Goal: Task Accomplishment & Management: Manage account settings

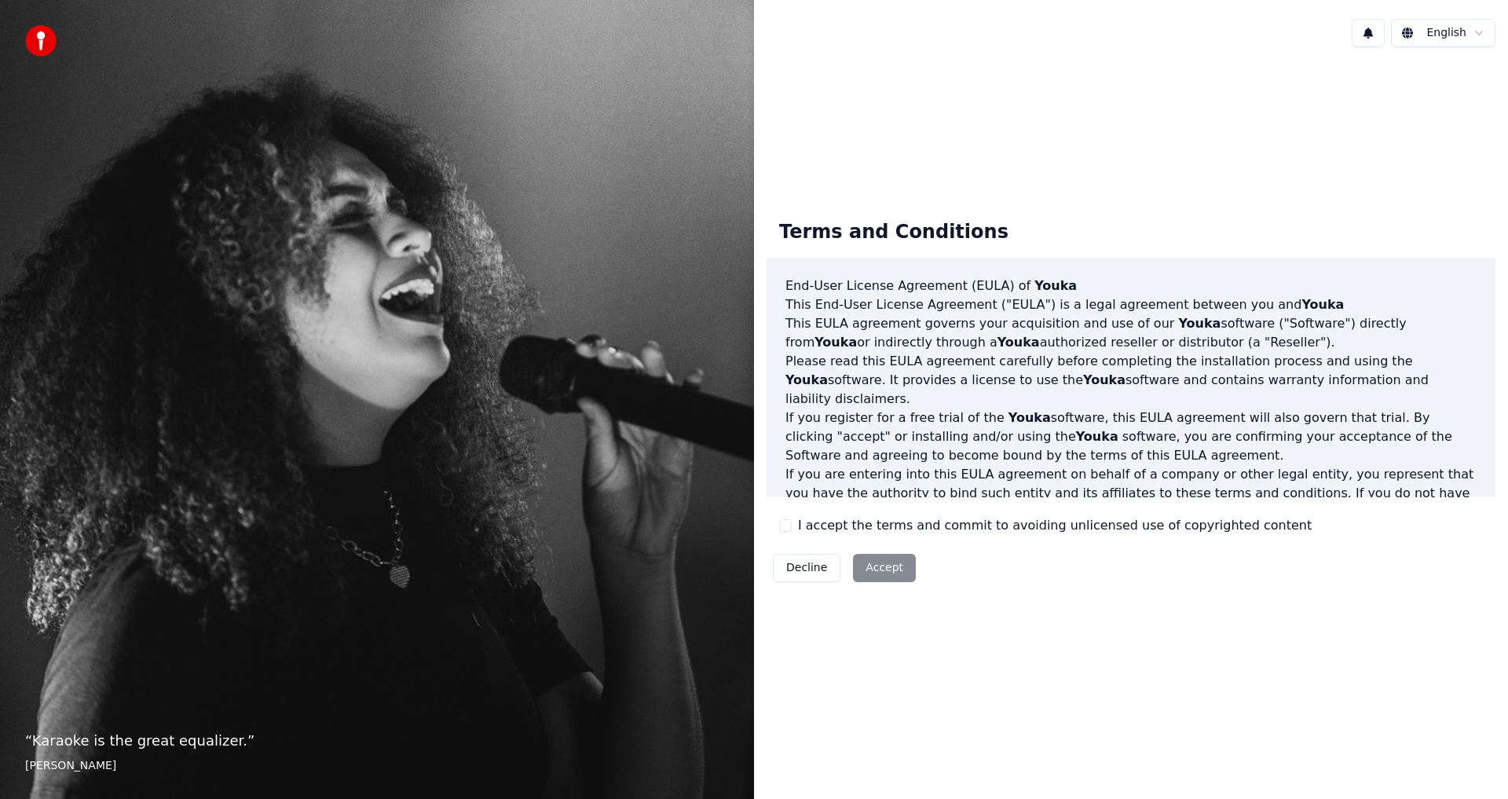
click at [787, 525] on button "I accept the terms and commit to avoiding unlicensed use of copyrighted content" at bounding box center [785, 525] width 13 height 13
click at [879, 566] on button "Accept" at bounding box center [884, 568] width 63 height 28
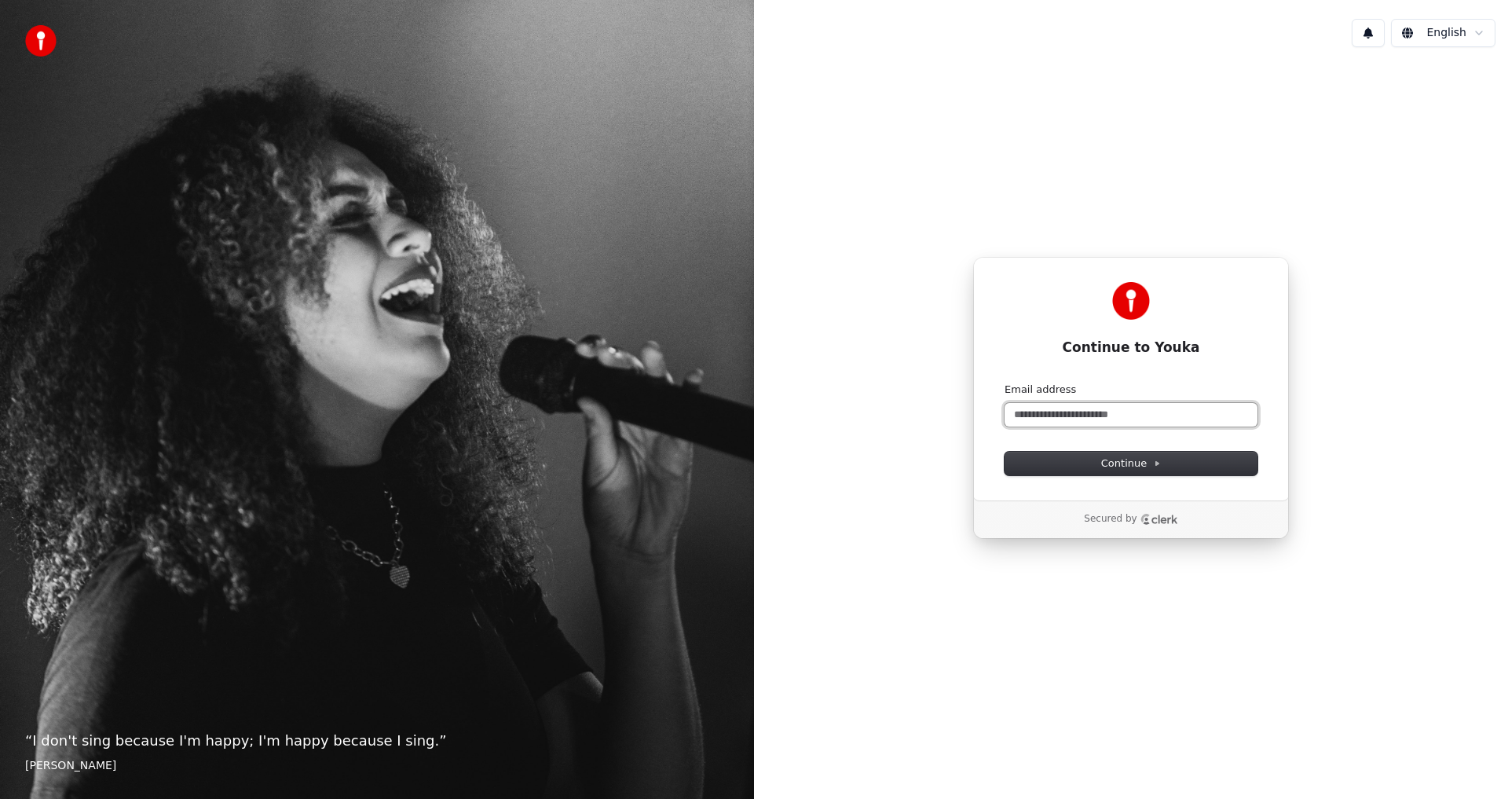
click at [1111, 406] on input "Email address" at bounding box center [1130, 415] width 253 height 24
paste input "**********"
click at [1136, 465] on span "Continue" at bounding box center [1131, 463] width 60 height 14
type input "**********"
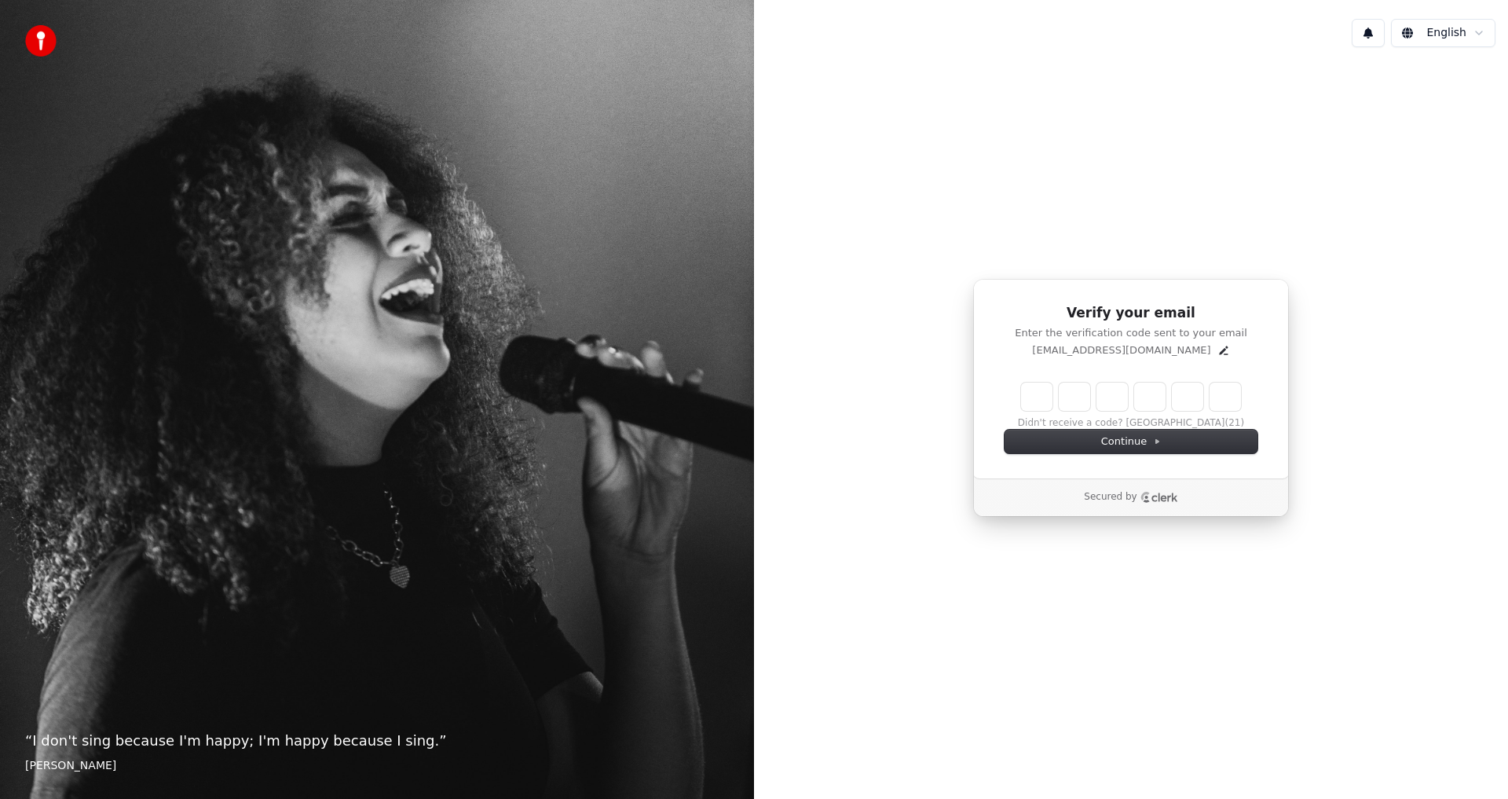
click at [1021, 397] on input "Enter verification code" at bounding box center [1131, 396] width 220 height 28
click at [1041, 399] on input "Enter verification code" at bounding box center [1146, 396] width 251 height 28
type input "******"
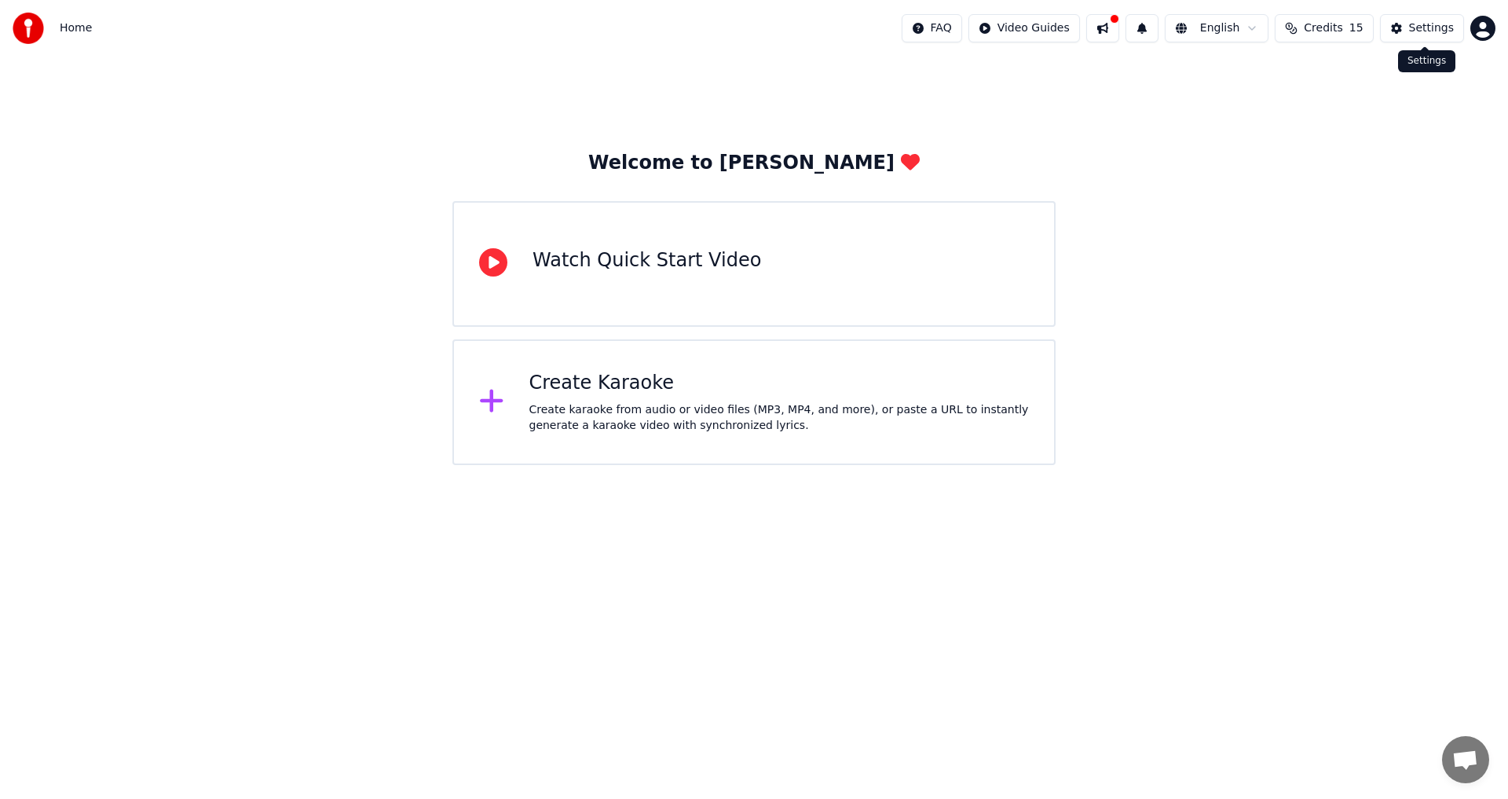
click at [1404, 35] on button "Settings" at bounding box center [1422, 28] width 84 height 28
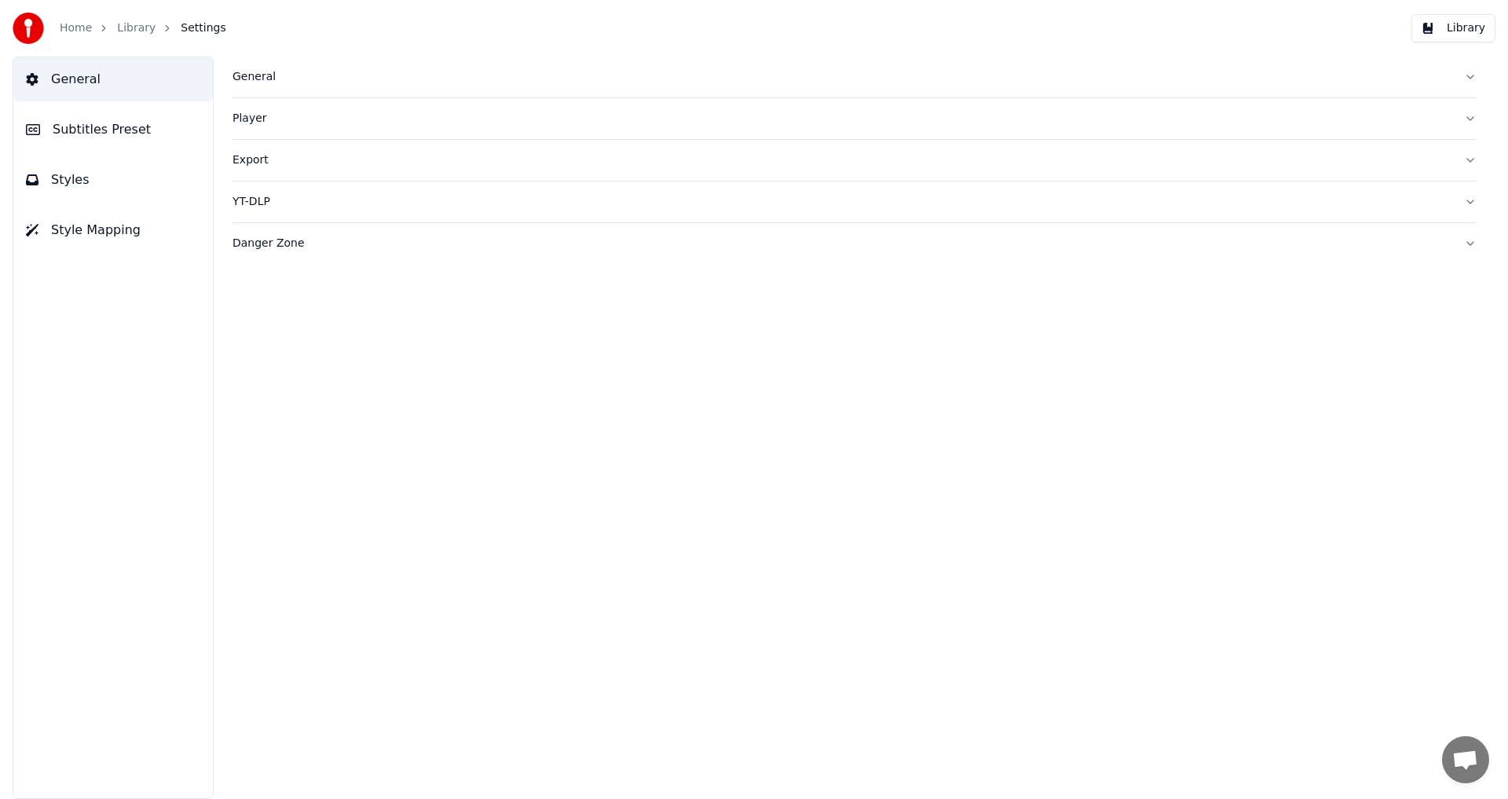
click at [240, 74] on div "General" at bounding box center [841, 77] width 1219 height 16
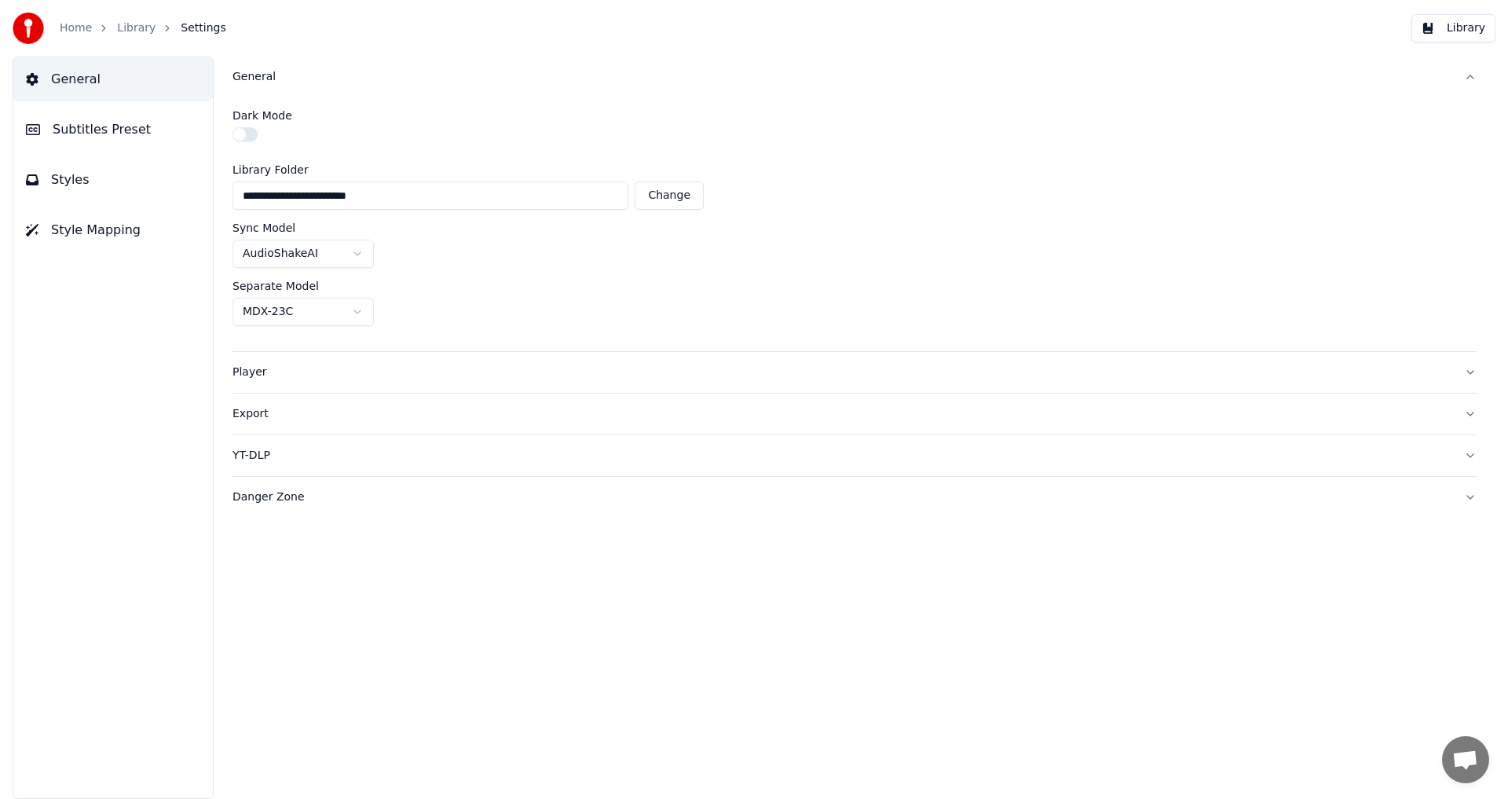
click at [239, 141] on button "button" at bounding box center [244, 134] width 25 height 14
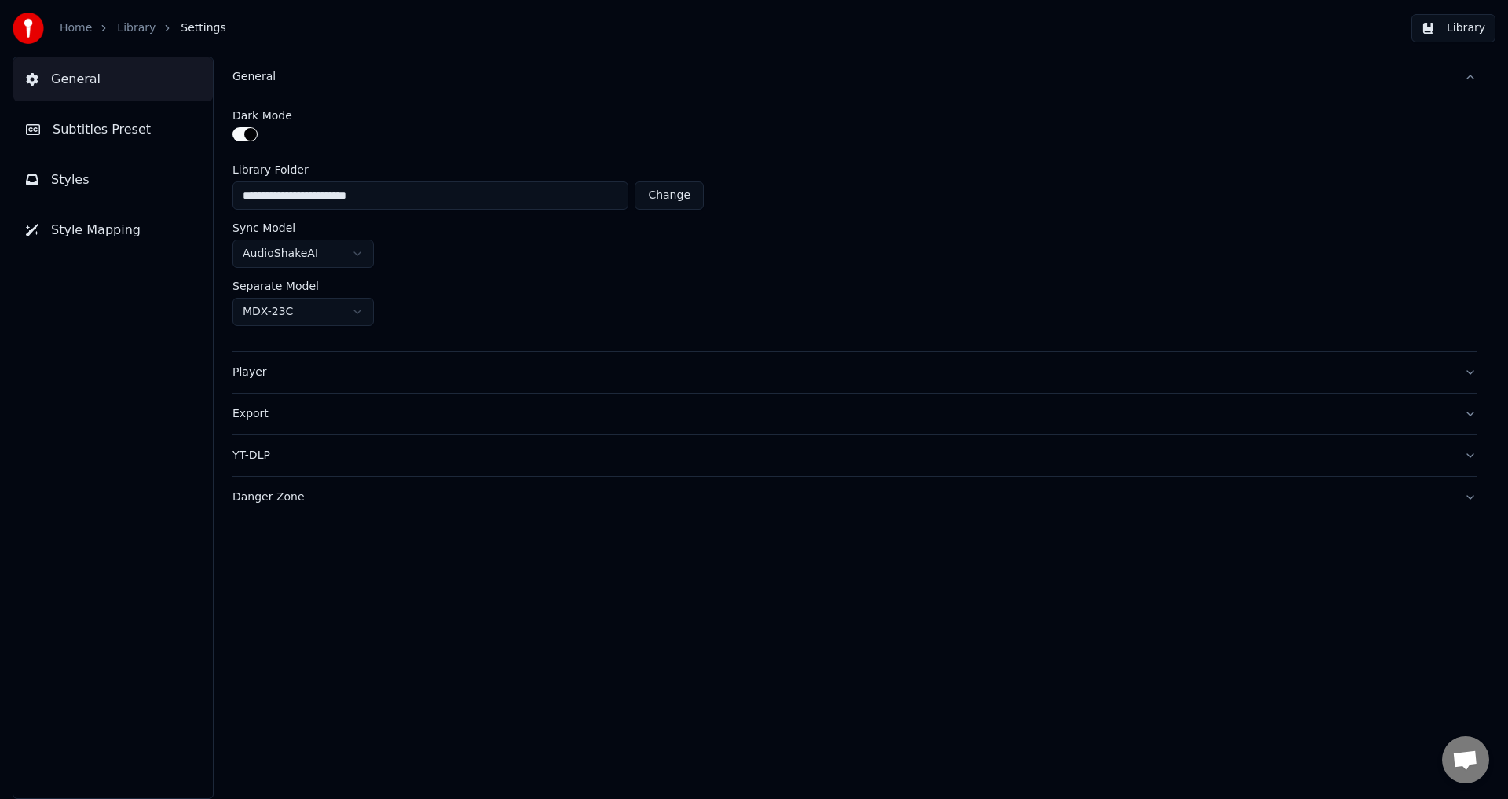
click at [262, 371] on div "Player" at bounding box center [841, 372] width 1219 height 16
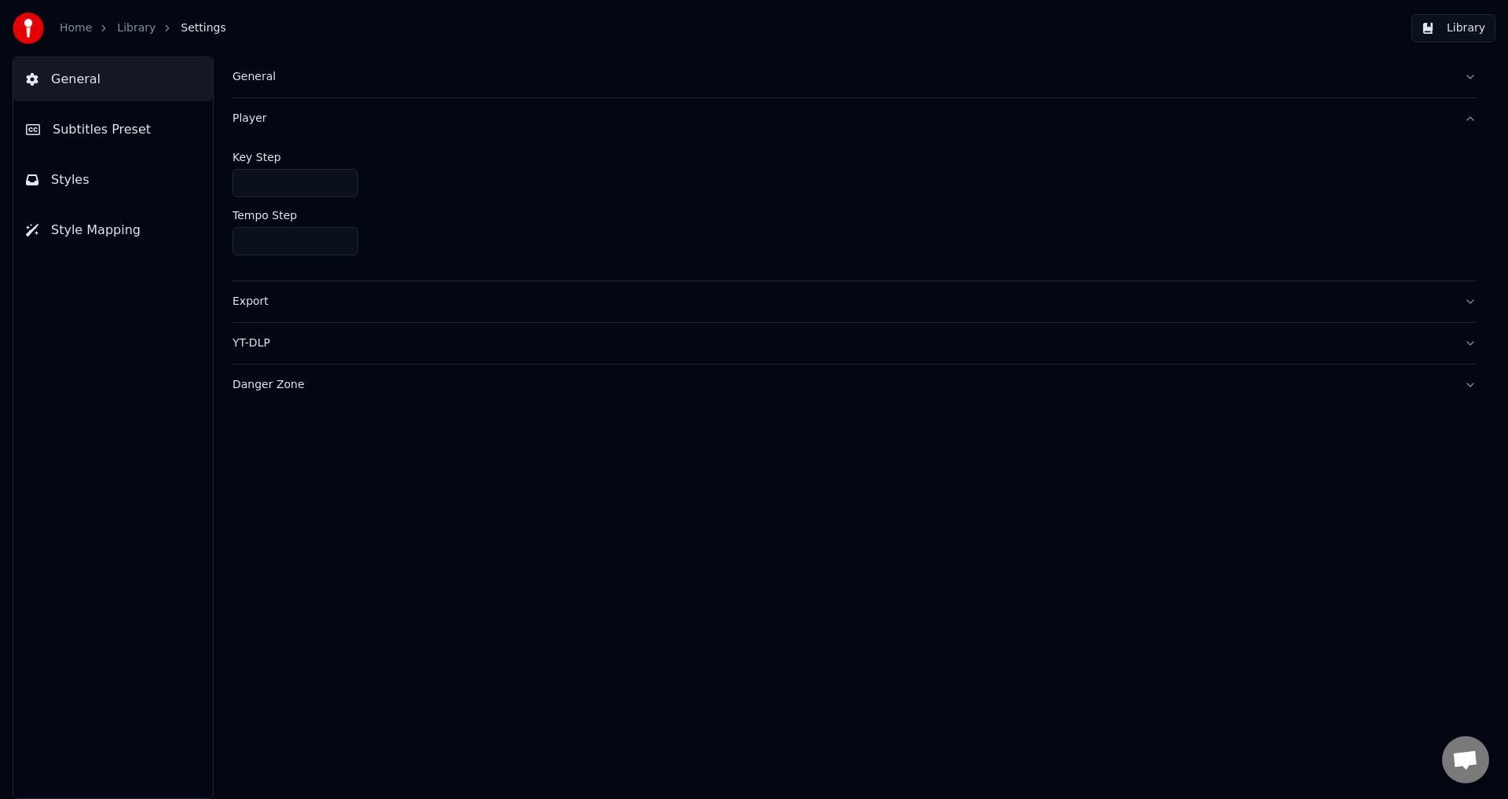
click at [145, 138] on button "Subtitles Preset" at bounding box center [112, 130] width 199 height 44
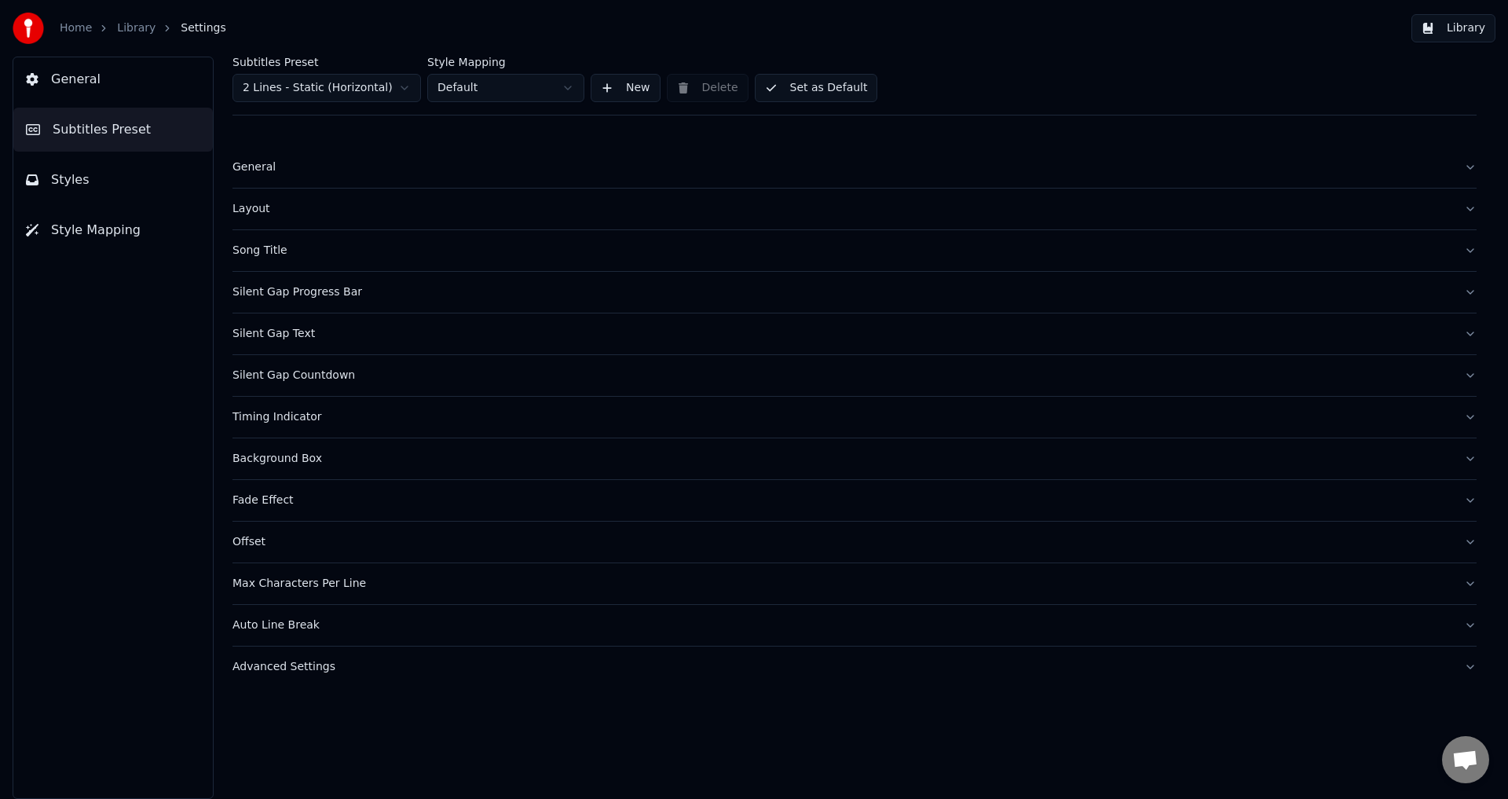
click at [256, 163] on div "General" at bounding box center [841, 167] width 1219 height 16
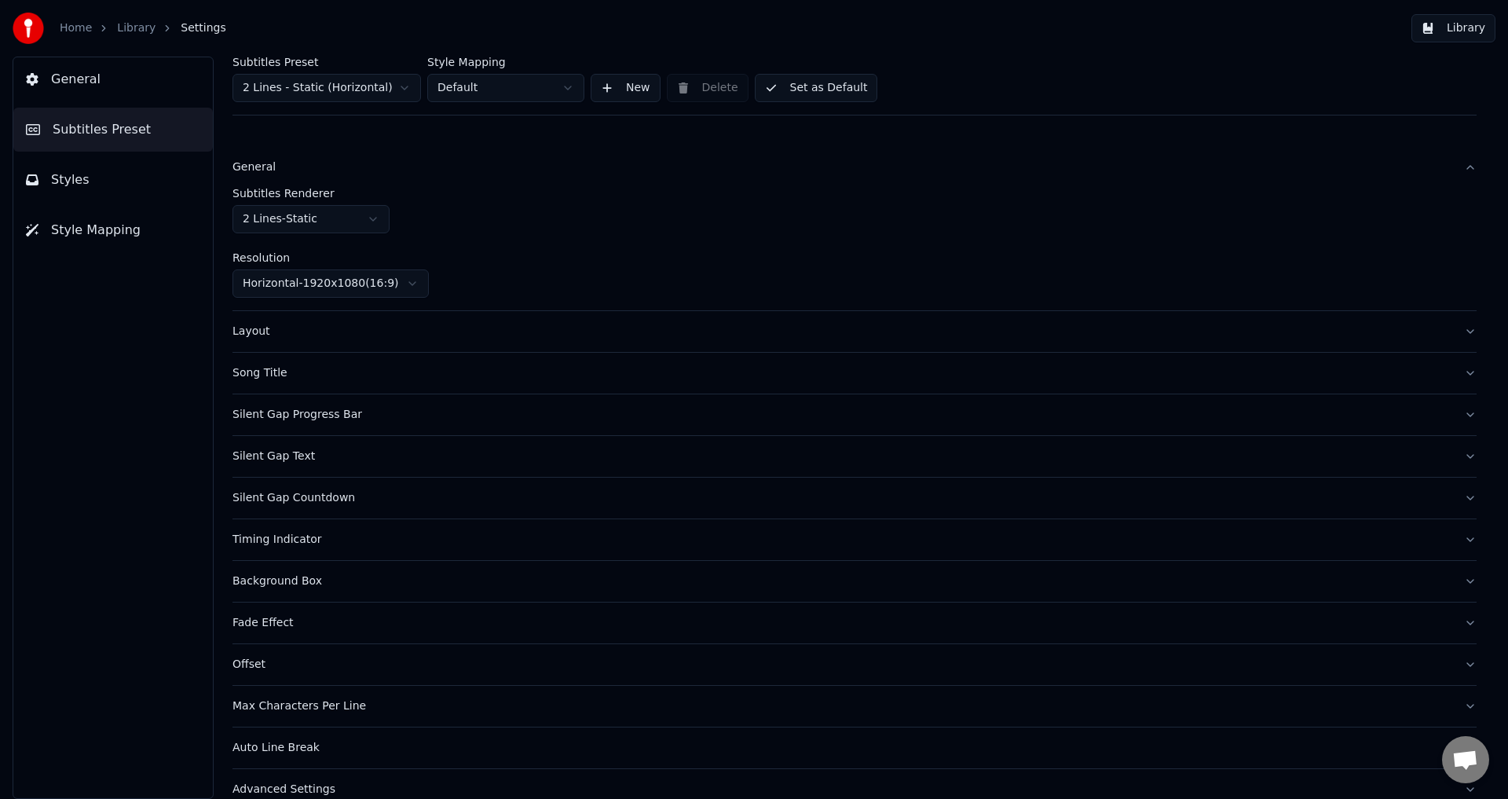
click at [251, 333] on div "Layout" at bounding box center [841, 332] width 1219 height 16
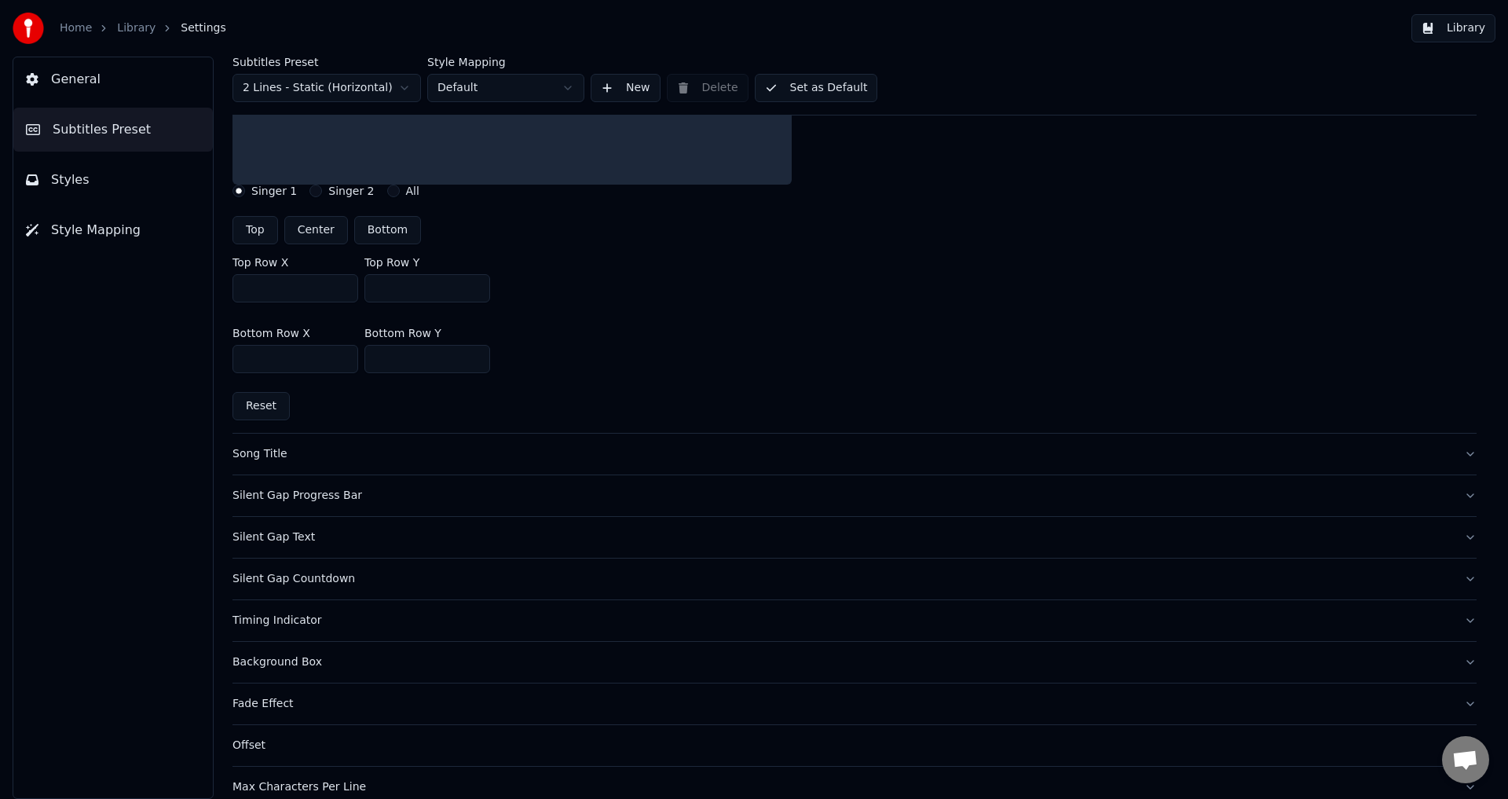
scroll to position [393, 0]
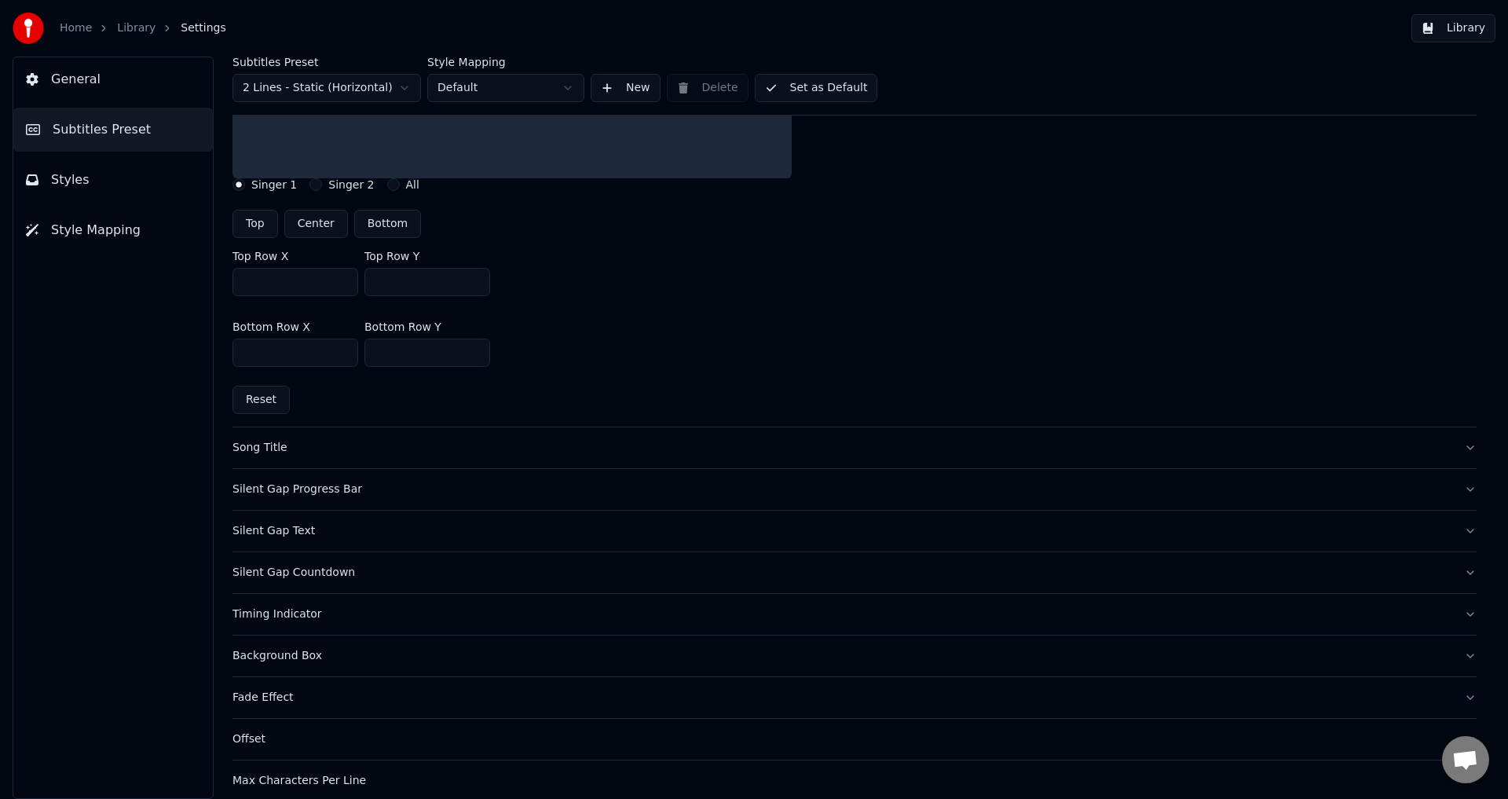
click at [273, 448] on div "Song Title" at bounding box center [841, 448] width 1219 height 16
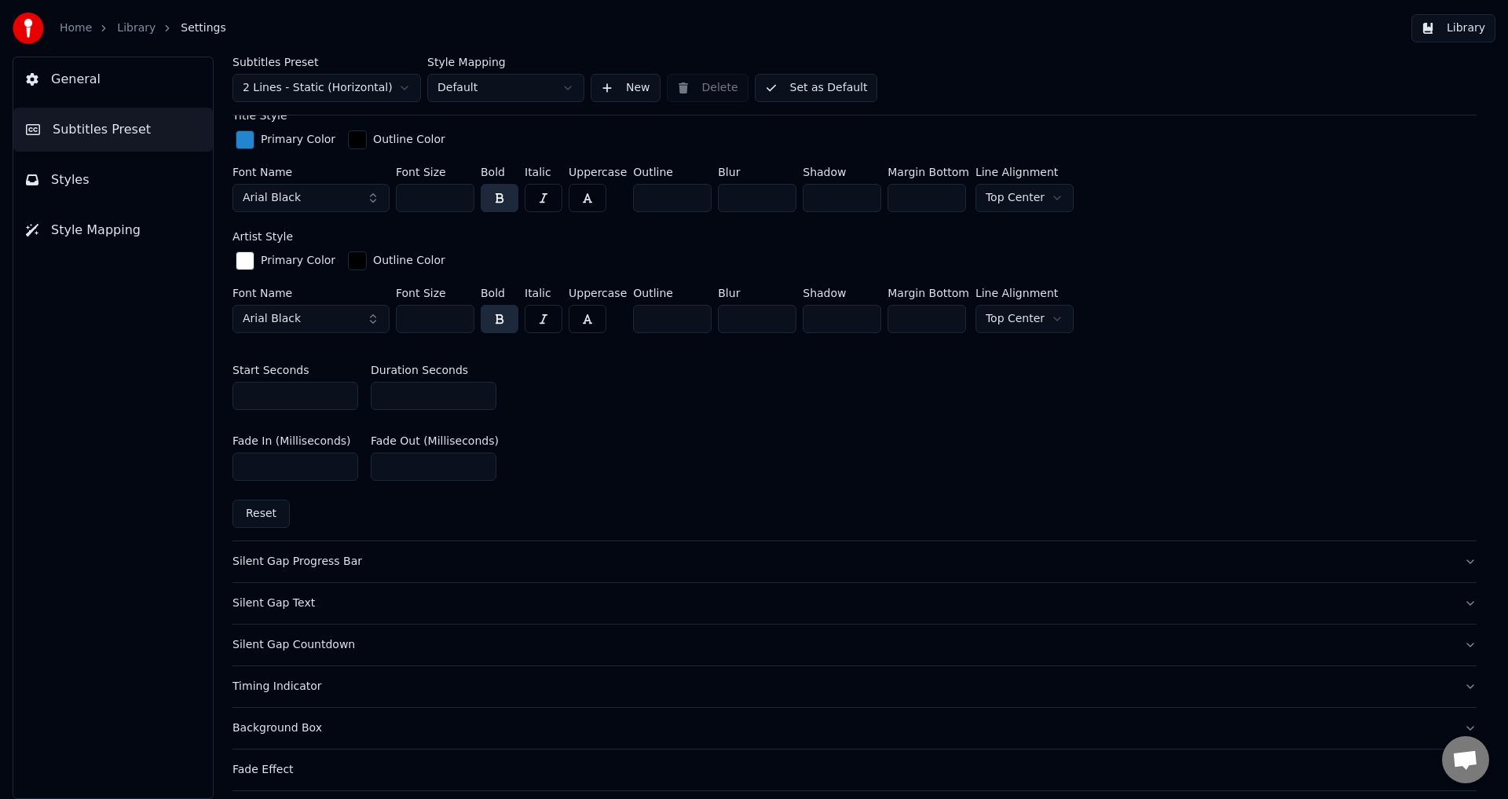
scroll to position [628, 0]
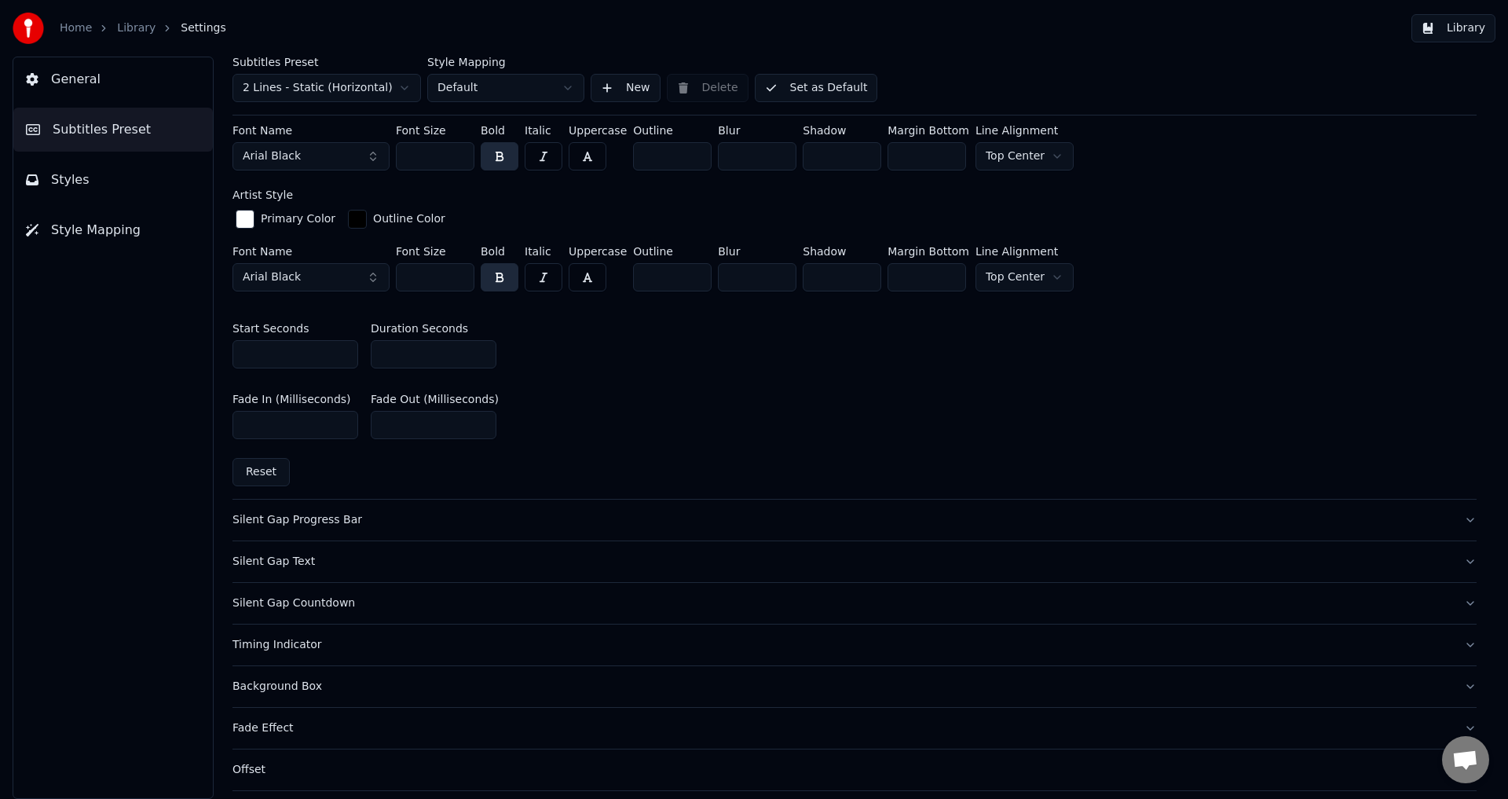
click at [298, 512] on div "Silent Gap Progress Bar" at bounding box center [841, 520] width 1219 height 16
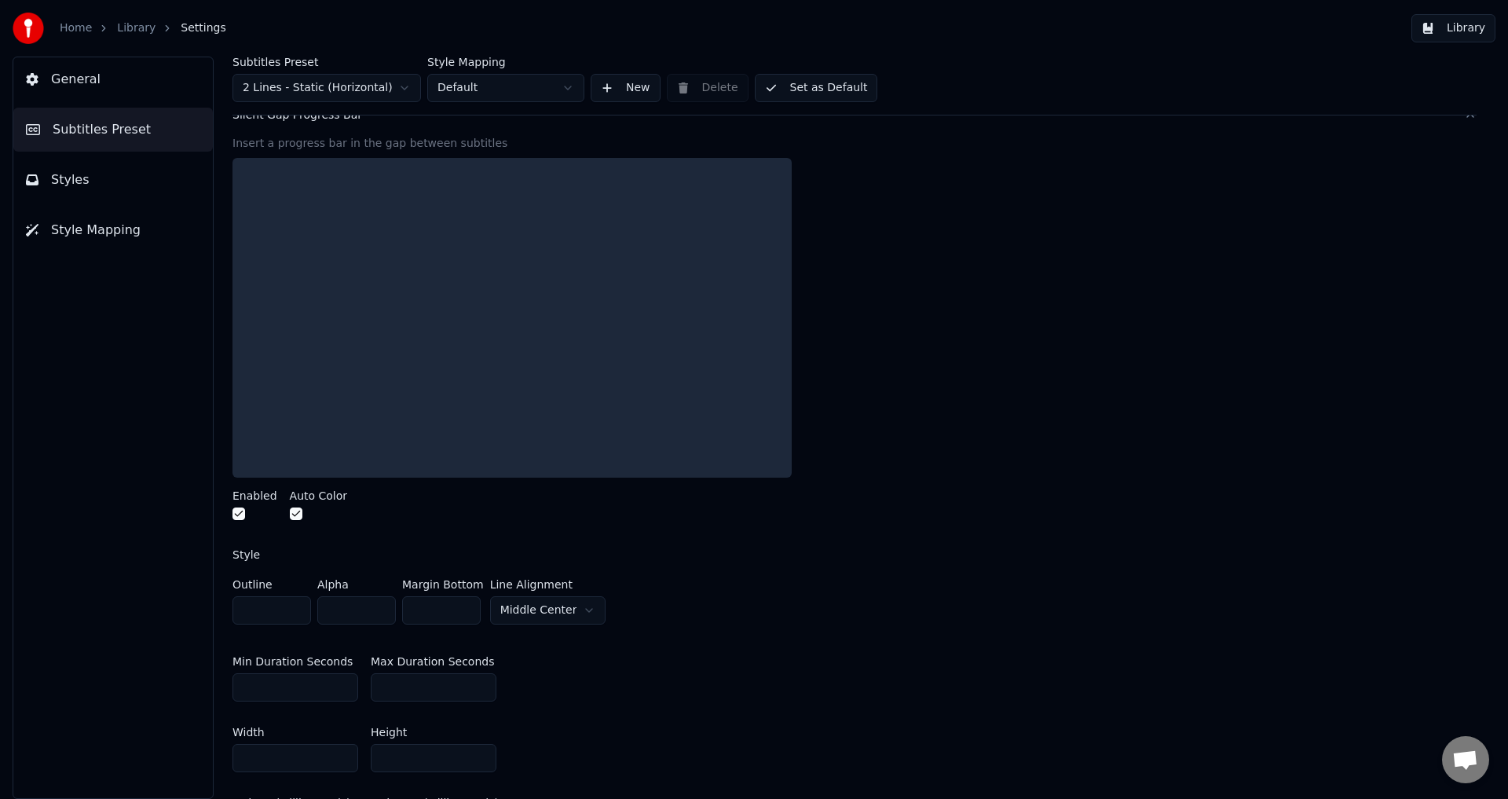
scroll to position [182, 0]
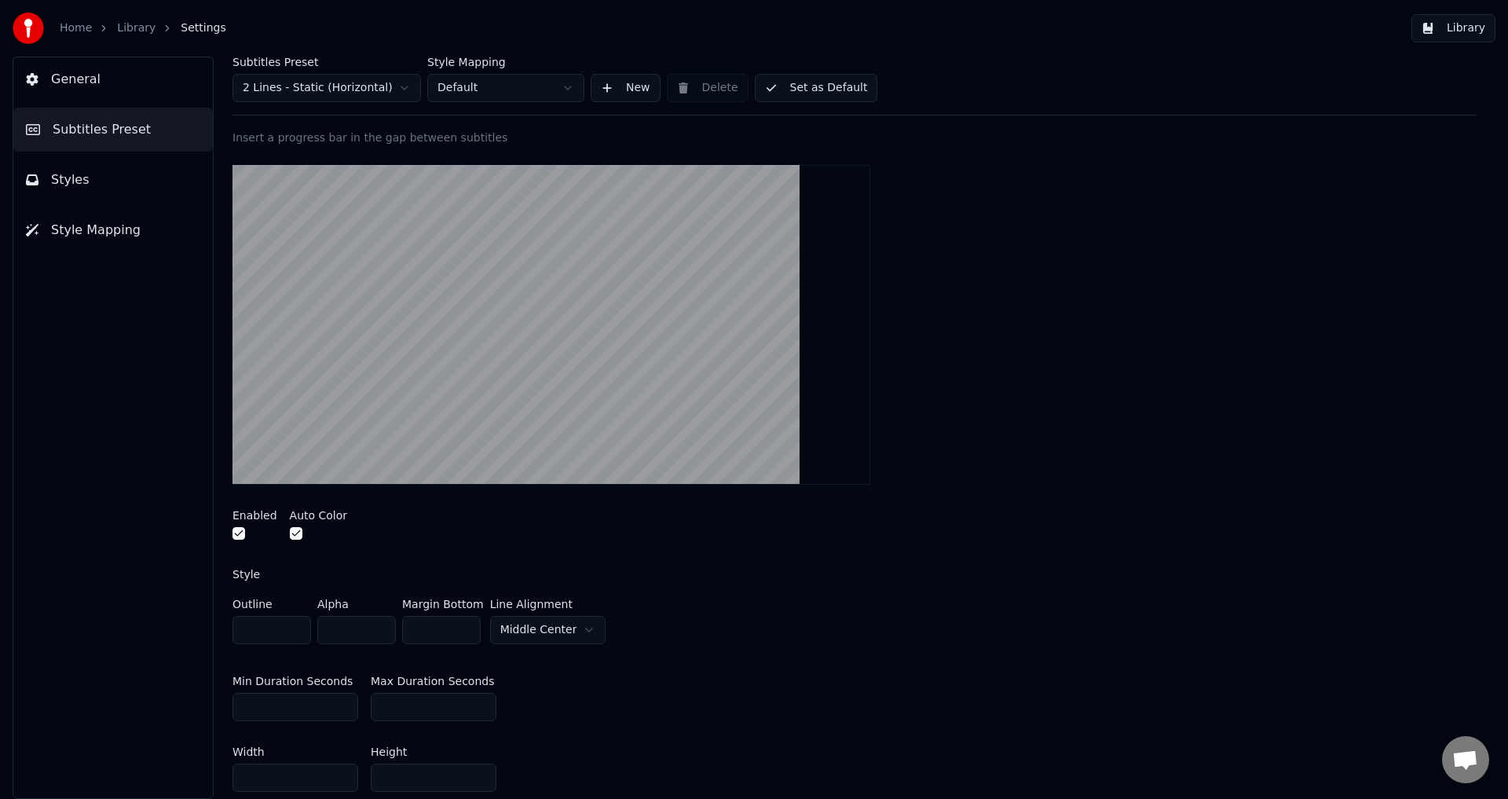
click at [241, 534] on button "button" at bounding box center [238, 533] width 13 height 13
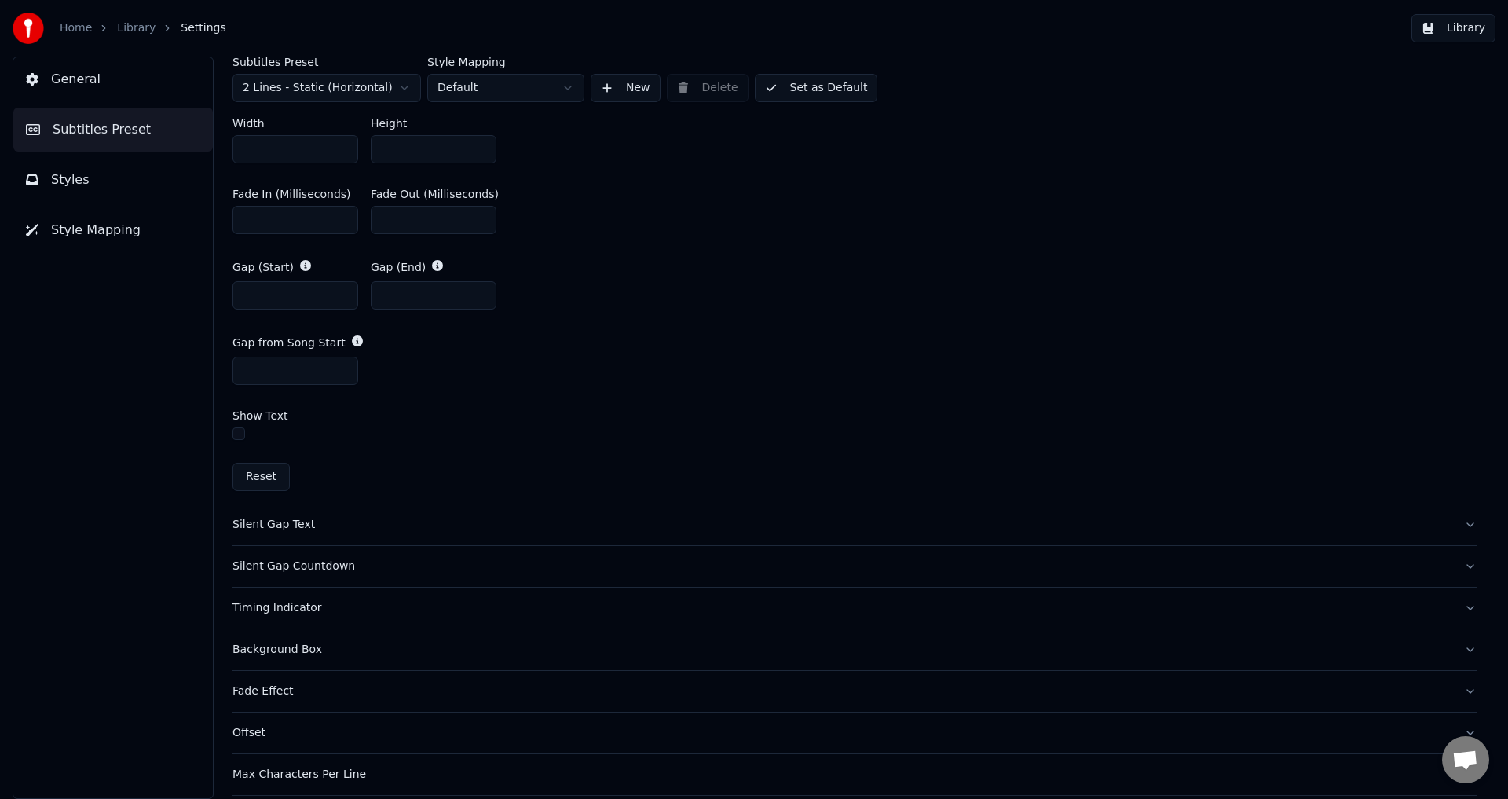
click at [283, 525] on div "Silent Gap Text" at bounding box center [841, 525] width 1219 height 16
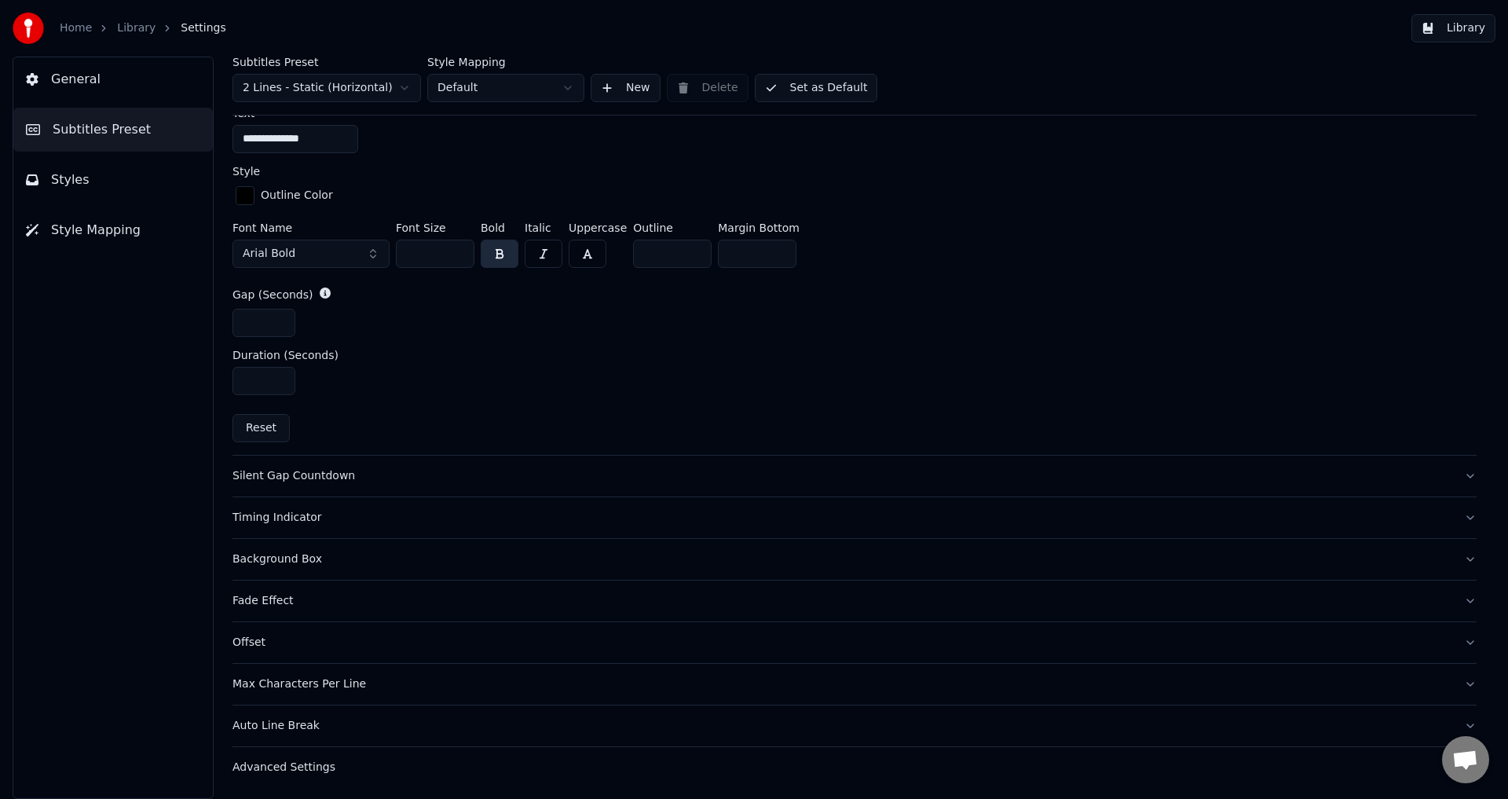
scroll to position [685, 0]
click at [318, 476] on div "Silent Gap Countdown" at bounding box center [841, 476] width 1219 height 16
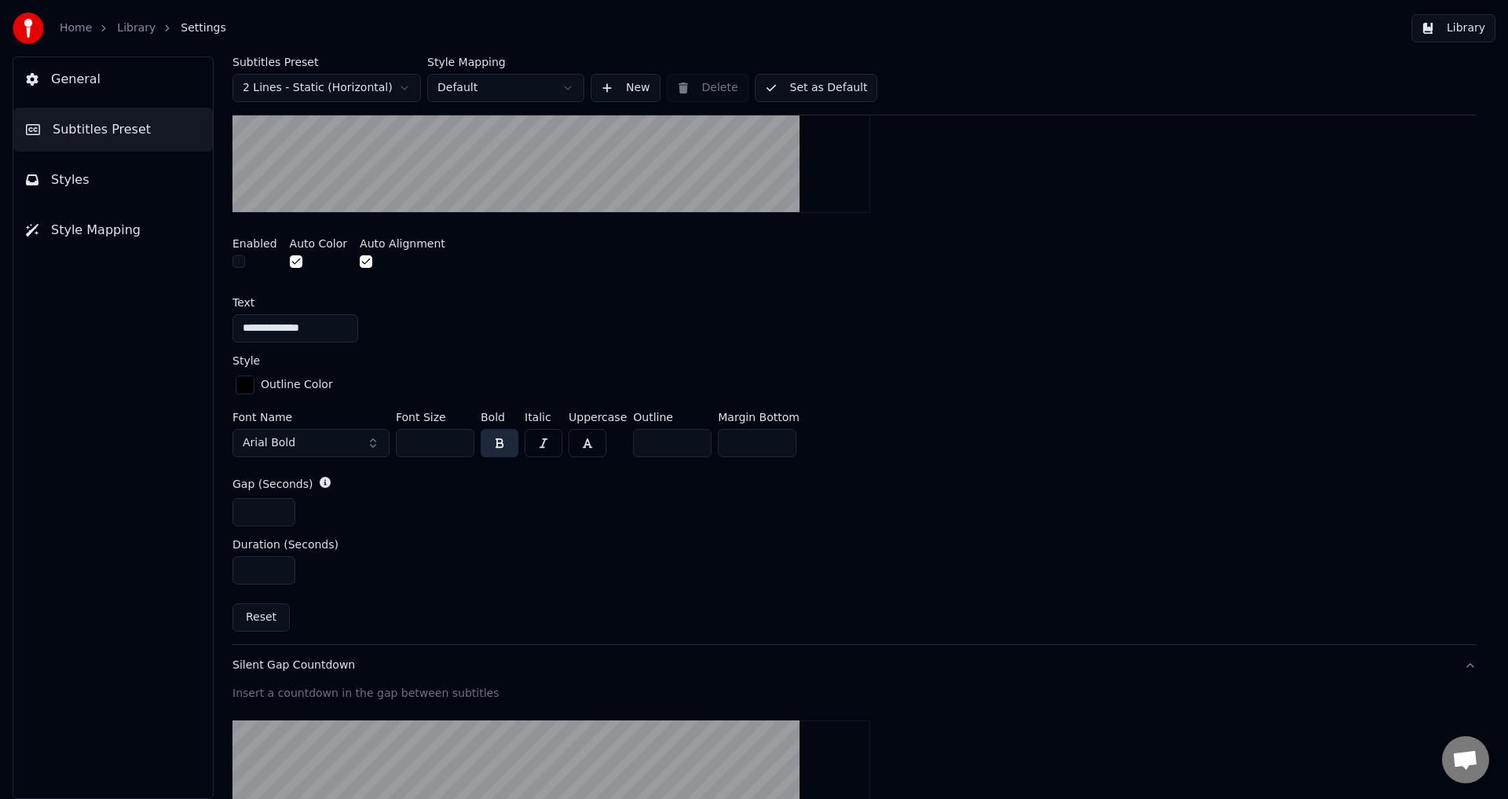
scroll to position [317, 0]
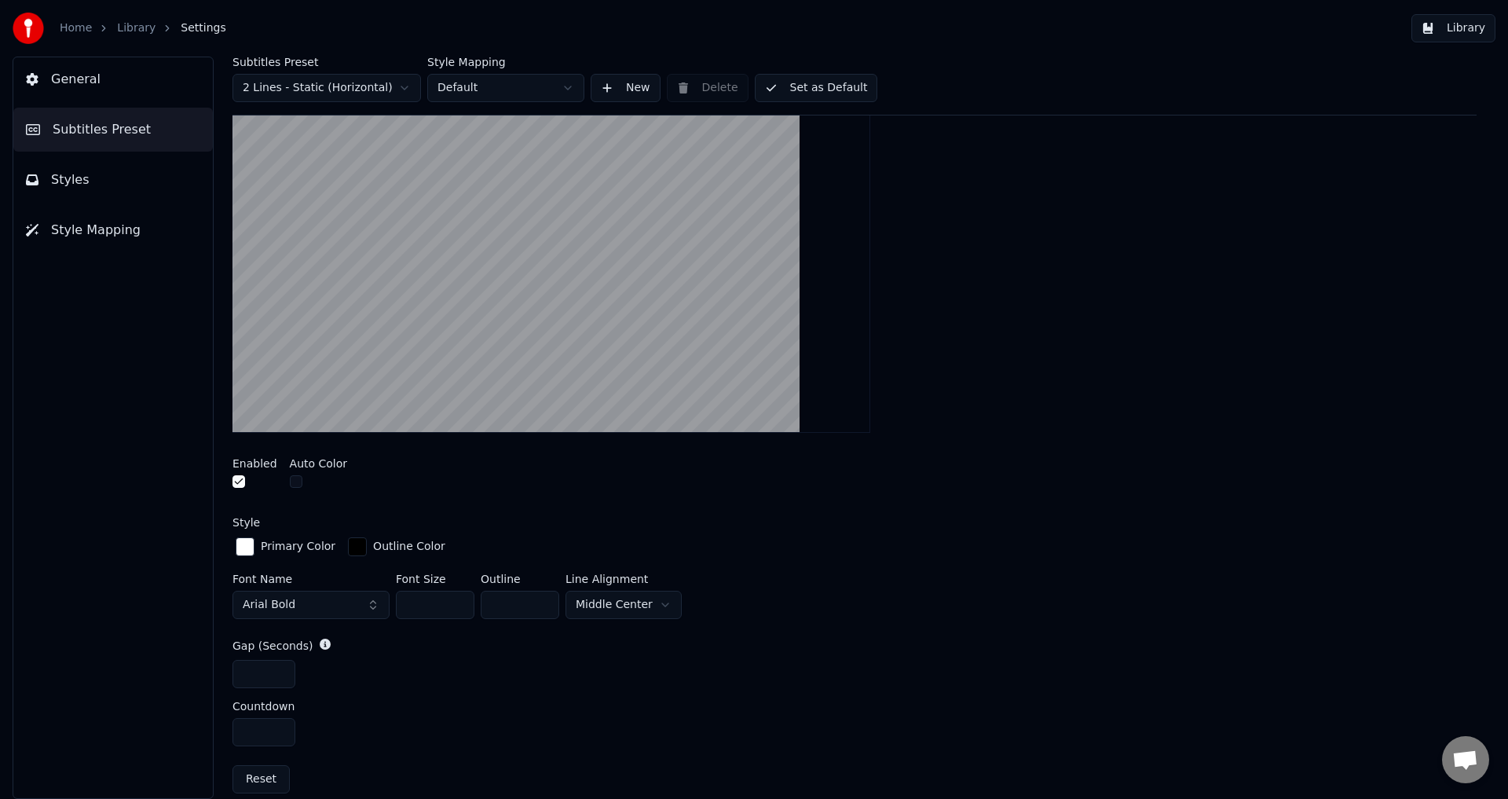
click at [236, 479] on button "button" at bounding box center [238, 481] width 13 height 13
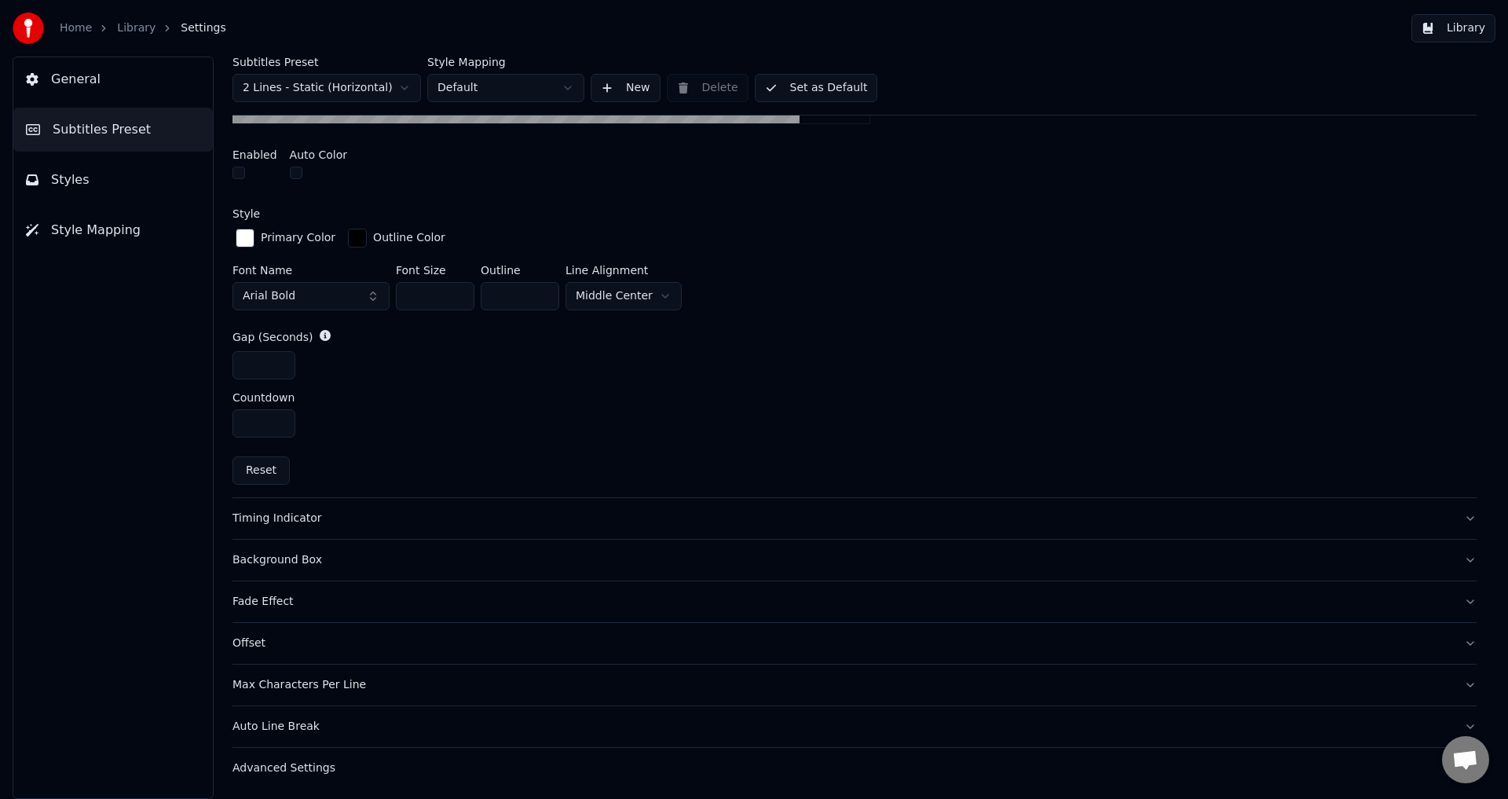
scroll to position [627, 0]
click at [295, 518] on div "Timing Indicator" at bounding box center [841, 518] width 1219 height 16
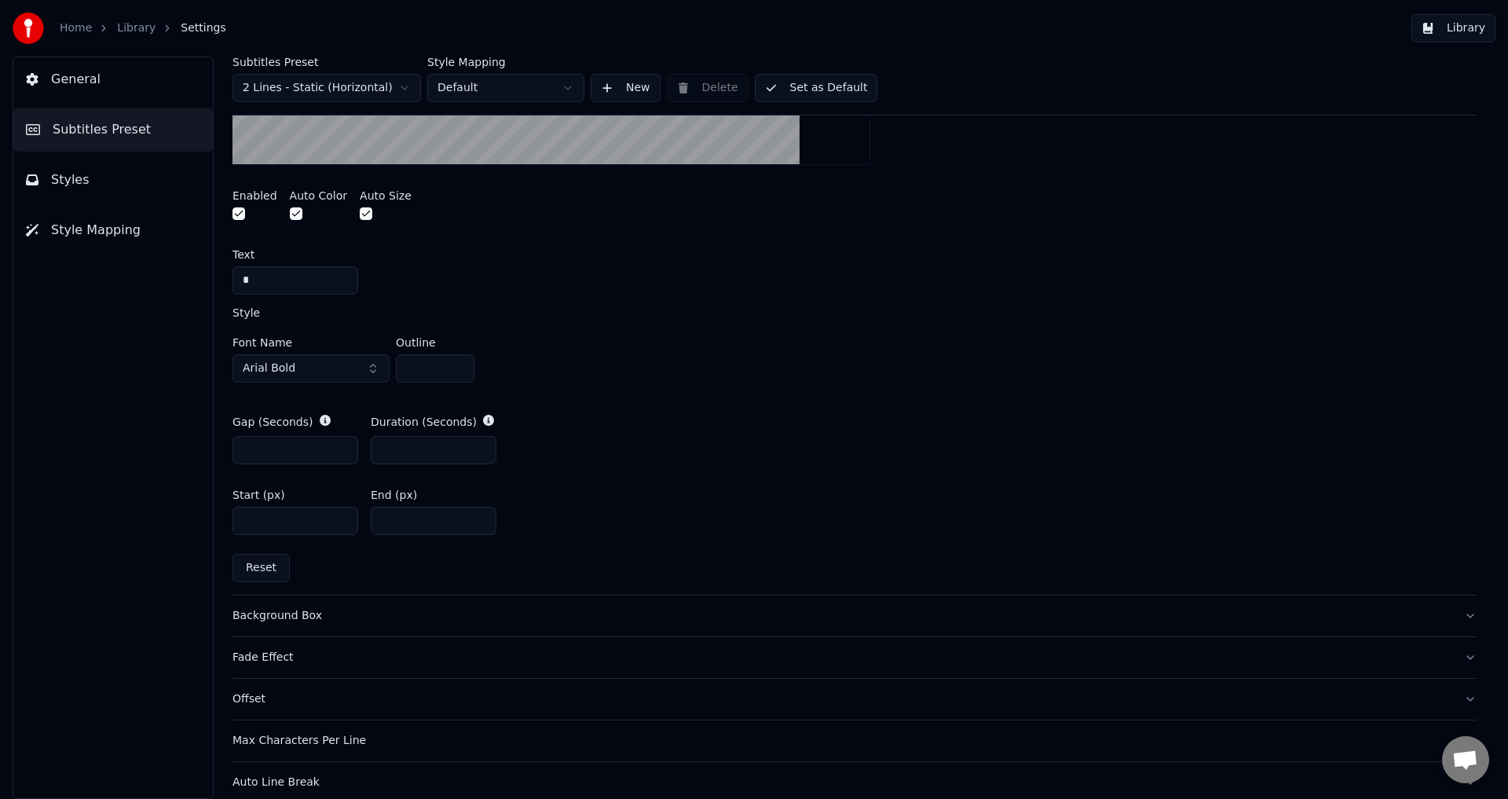
click at [299, 459] on input "*" at bounding box center [295, 450] width 126 height 28
type input "*"
click at [339, 448] on input "*" at bounding box center [295, 450] width 126 height 28
click at [413, 456] on input "*" at bounding box center [434, 450] width 126 height 28
click at [294, 523] on input "****" at bounding box center [295, 521] width 126 height 28
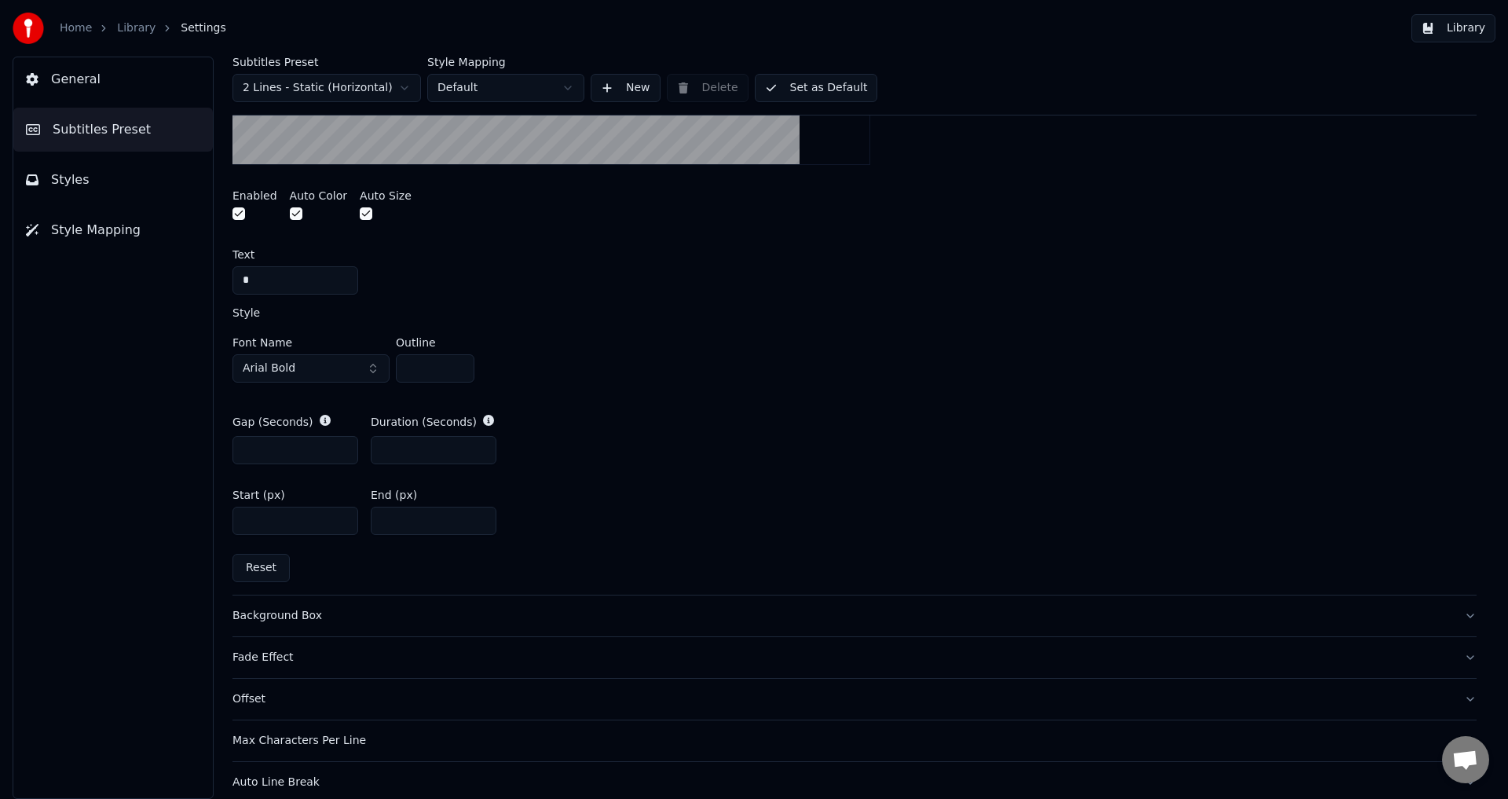
type input "****"
click at [435, 517] on input "***" at bounding box center [434, 521] width 126 height 28
type input "**"
drag, startPoint x: 302, startPoint y: 518, endPoint x: 218, endPoint y: 523, distance: 84.2
click at [218, 523] on div "Subtitles Preset 2 Lines - Static (Horizontal) Style Mapping Default New Delete…" at bounding box center [854, 428] width 1307 height 742
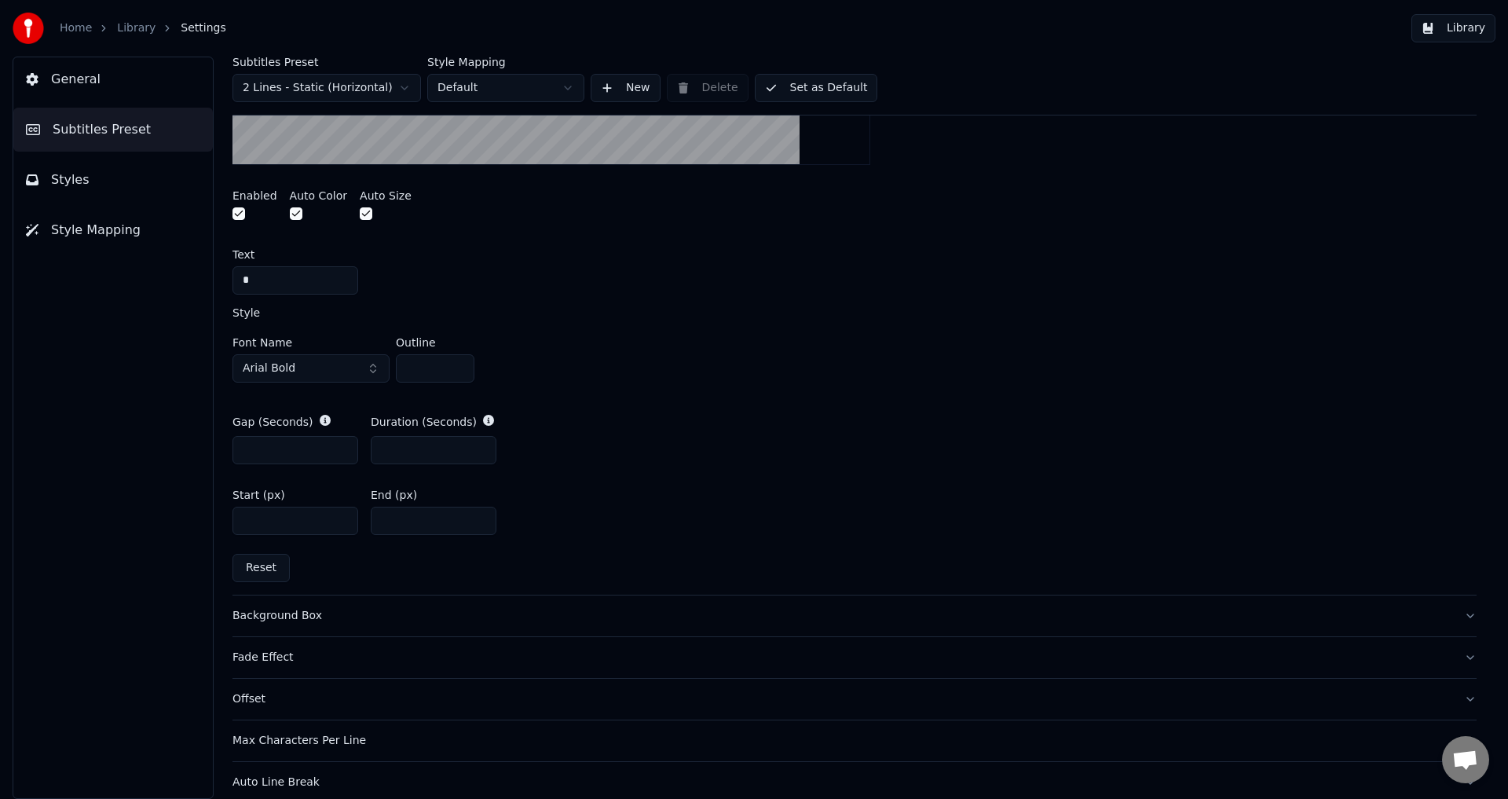
click at [265, 523] on input "****" at bounding box center [295, 521] width 126 height 28
click at [311, 515] on input "****" at bounding box center [295, 521] width 126 height 28
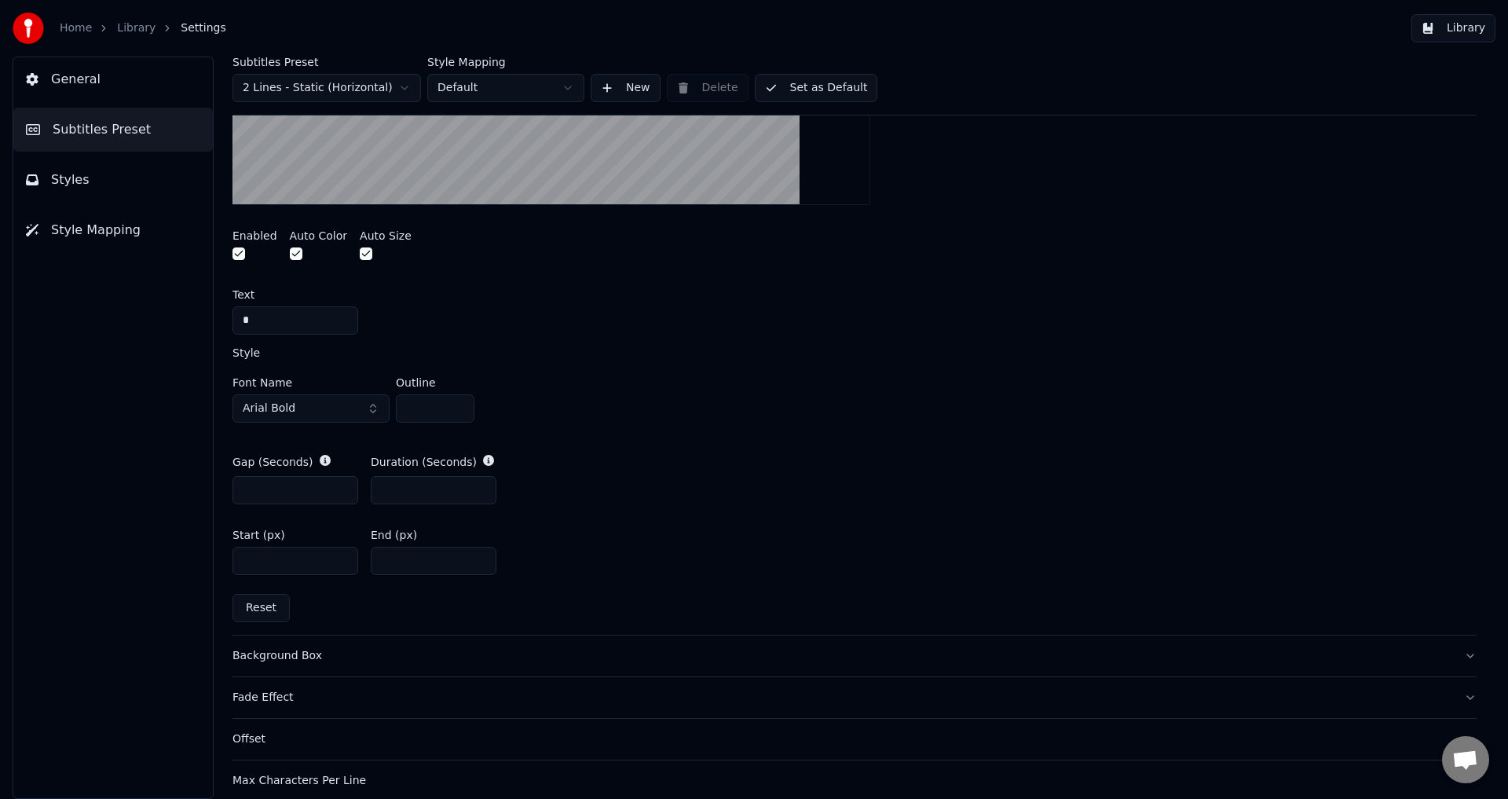
scroll to position [684, 0]
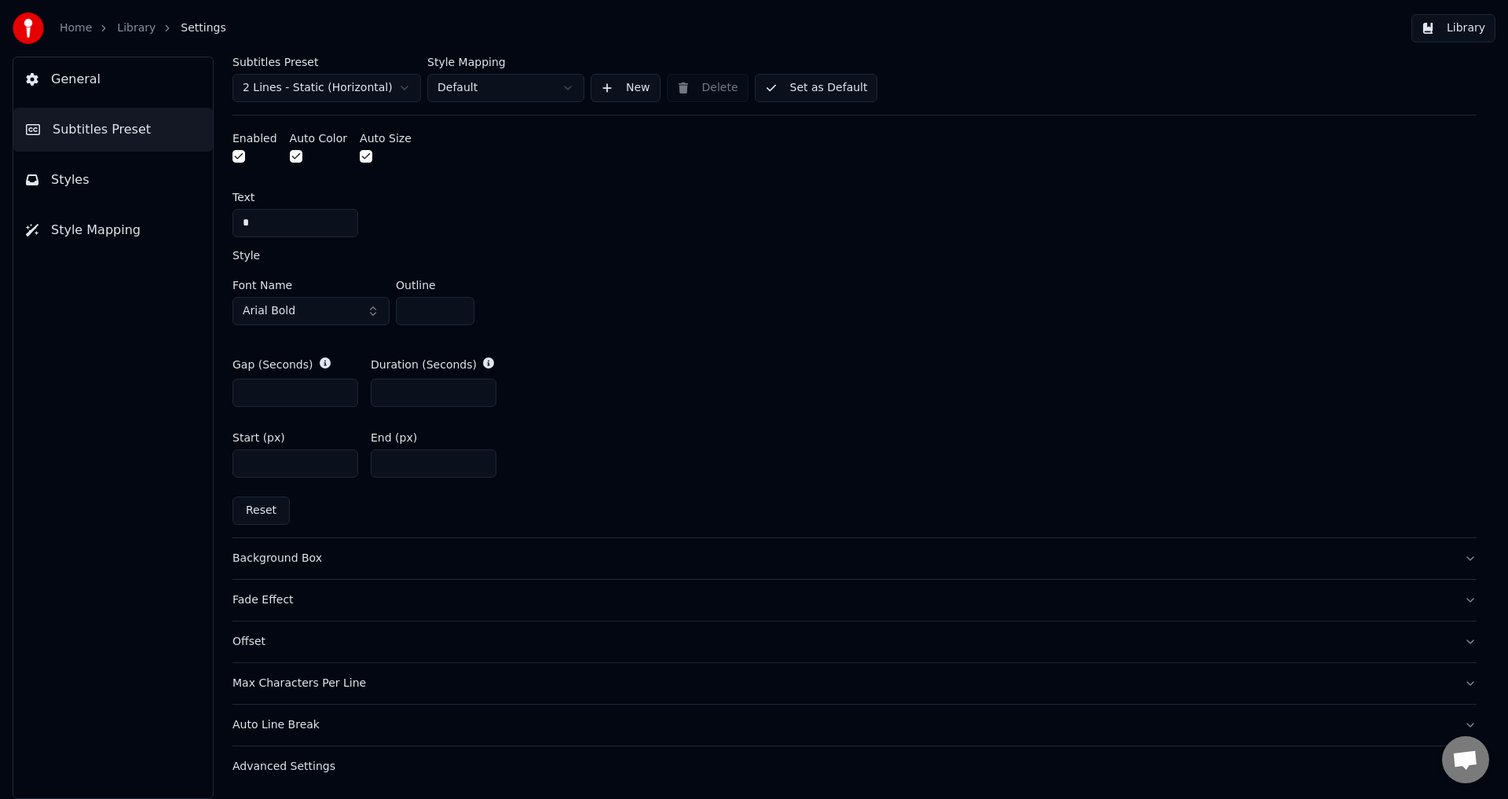
click at [102, 185] on button "Styles" at bounding box center [112, 180] width 199 height 44
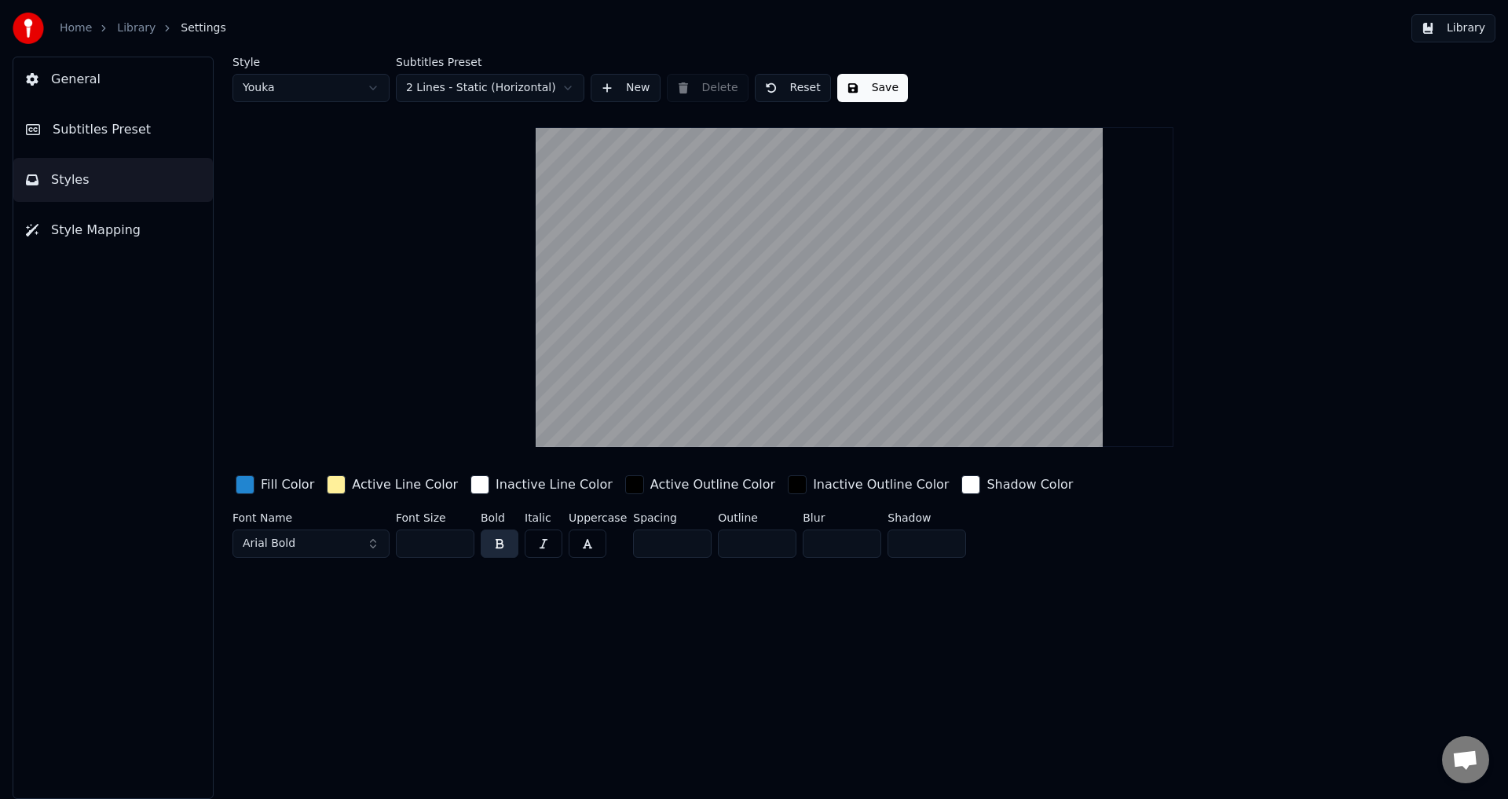
click at [329, 487] on div "button" at bounding box center [336, 484] width 19 height 19
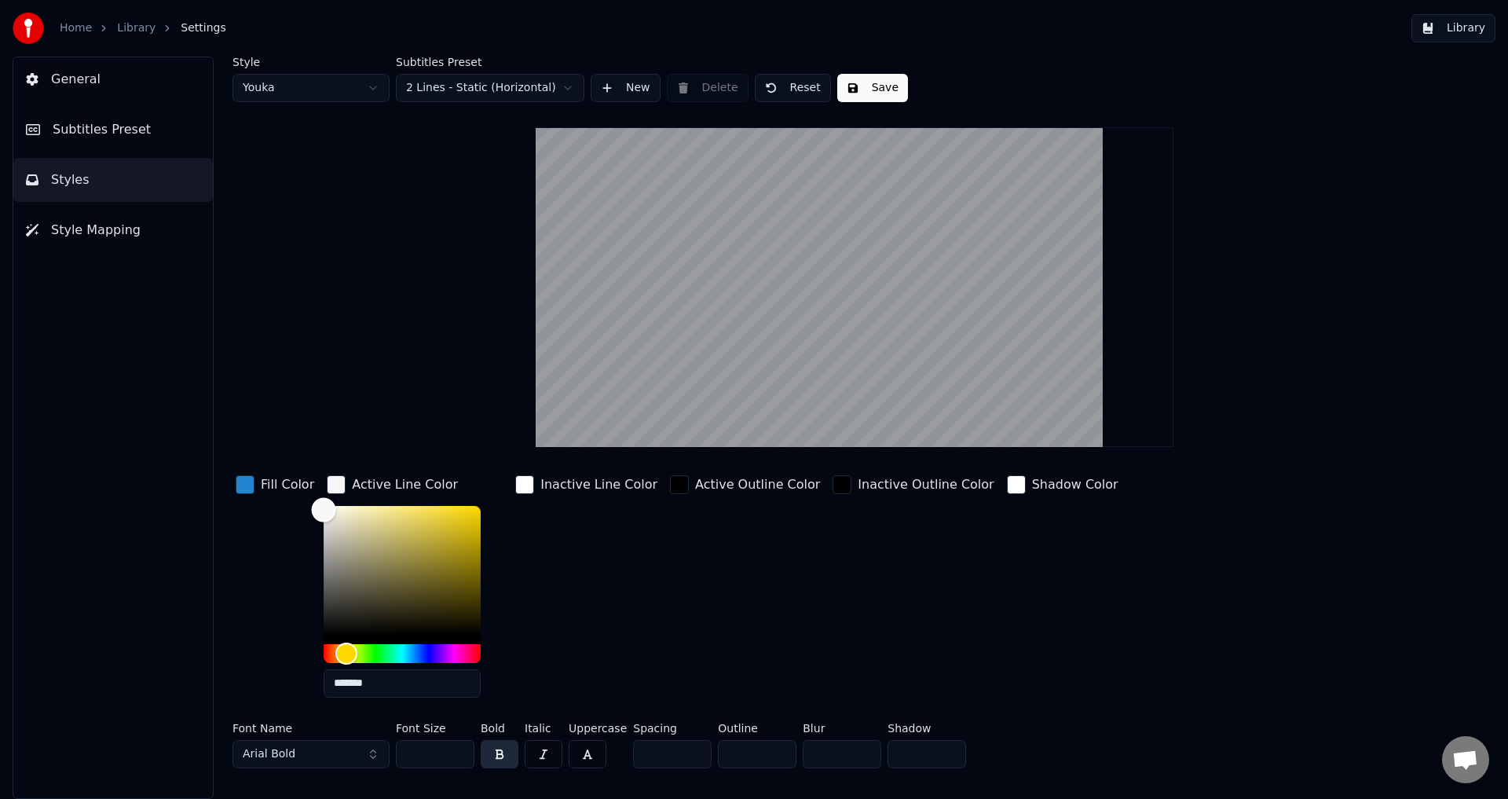
type input "*******"
drag, startPoint x: 358, startPoint y: 508, endPoint x: 216, endPoint y: 455, distance: 151.9
click at [217, 456] on div "Style Youka Subtitles Preset 2 Lines - Static (Horizontal) New Delete Reset Sav…" at bounding box center [854, 428] width 1307 height 742
click at [843, 92] on button "Save" at bounding box center [872, 88] width 71 height 28
click at [843, 92] on button "Done" at bounding box center [873, 88] width 73 height 28
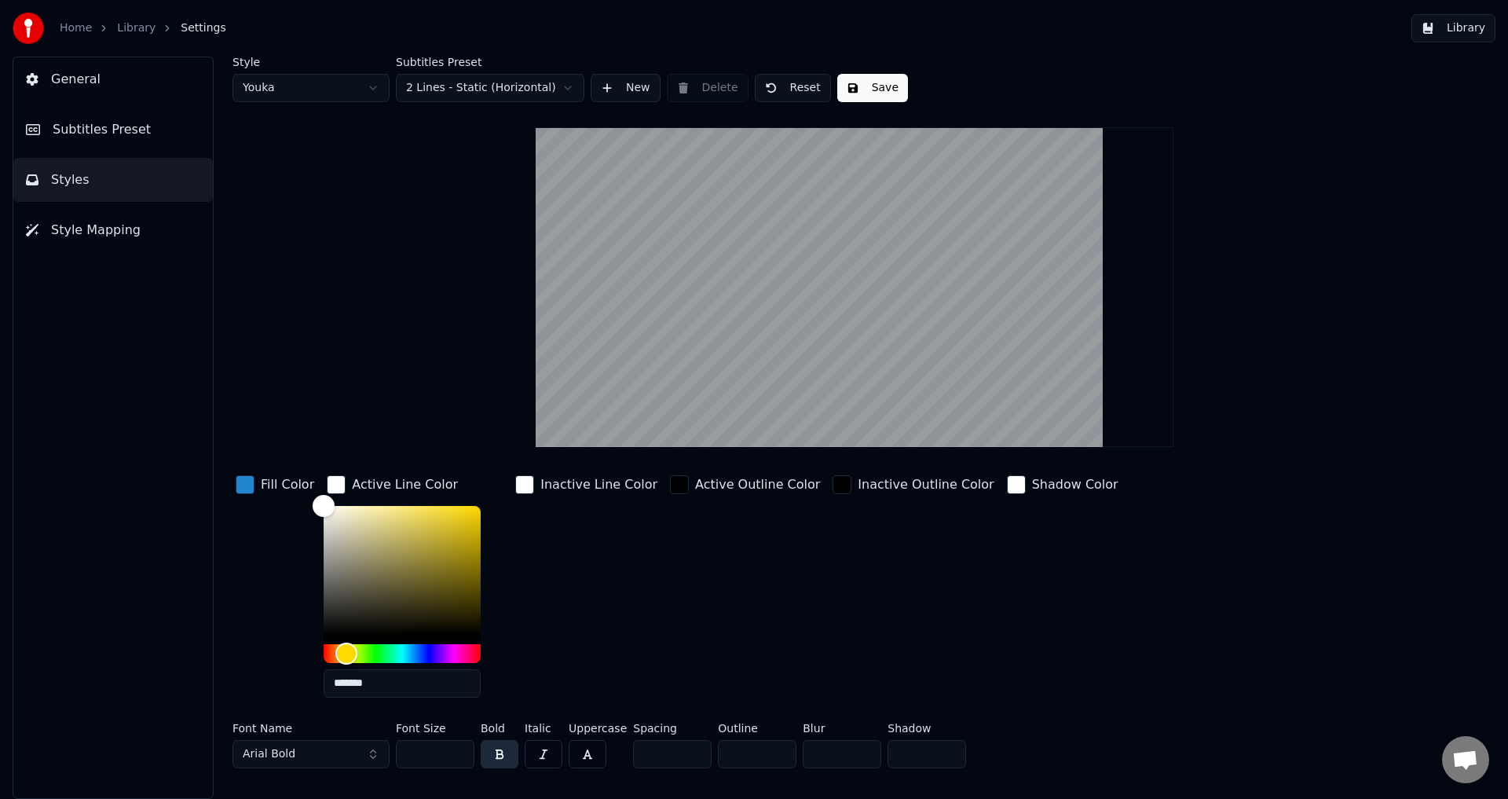
click at [112, 221] on span "Style Mapping" at bounding box center [96, 230] width 90 height 19
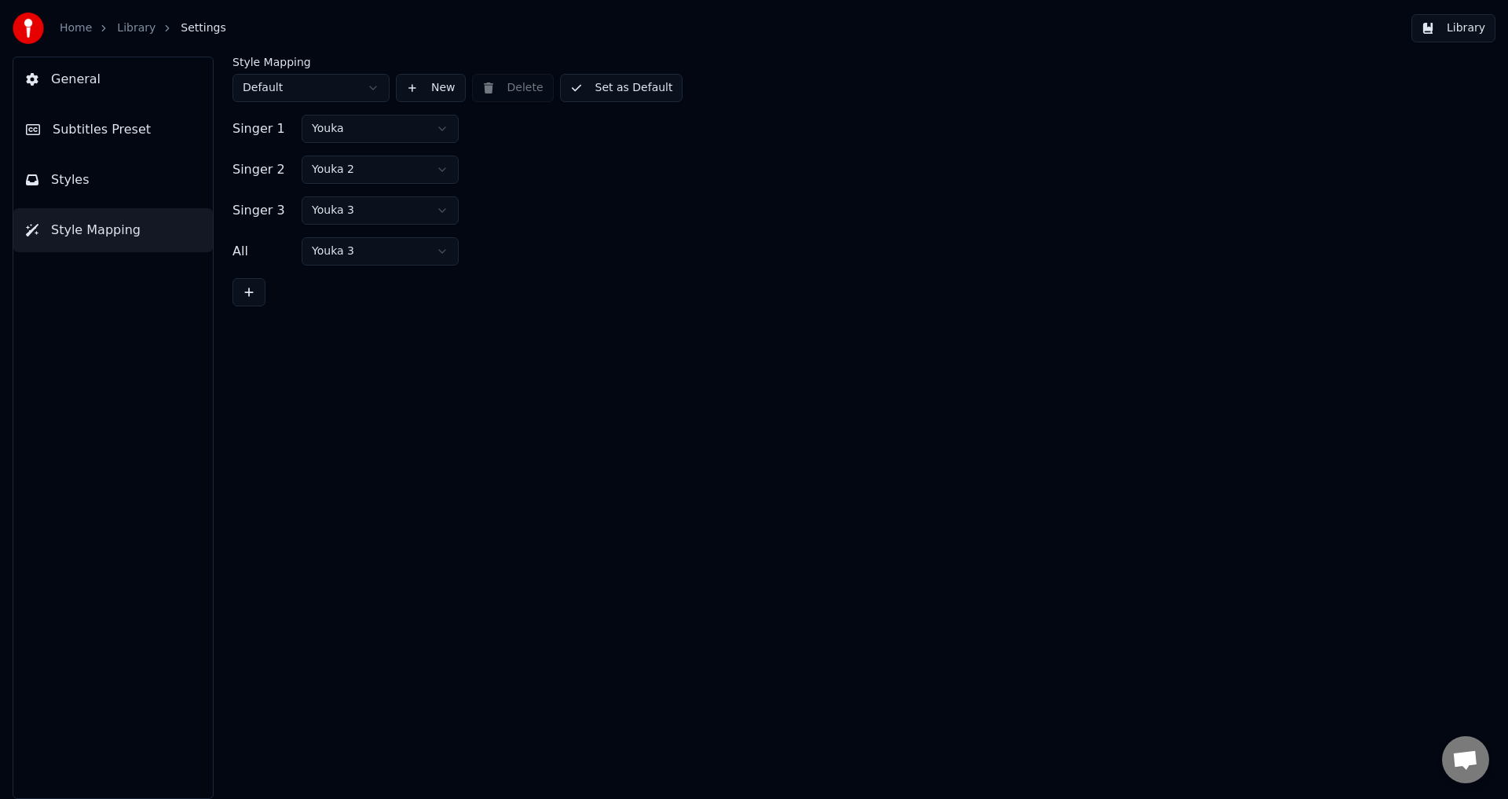
click at [73, 35] on link "Home" at bounding box center [76, 28] width 32 height 16
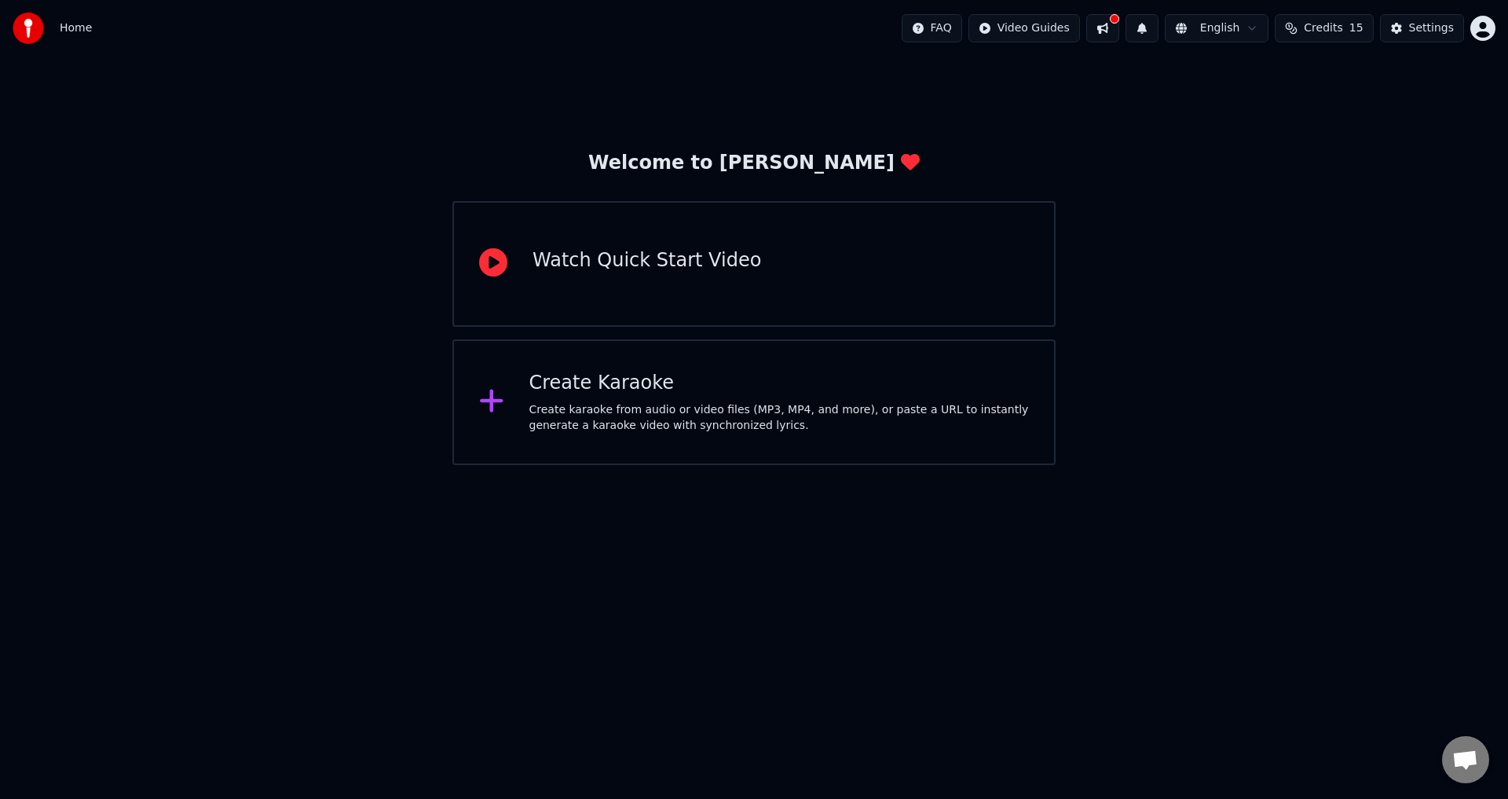
click at [1115, 24] on button at bounding box center [1102, 28] width 33 height 28
click at [1118, 31] on button at bounding box center [1102, 28] width 33 height 28
click at [1119, 34] on button at bounding box center [1102, 28] width 33 height 28
click at [1257, 23] on html "Home FAQ Video Guides English Credits 15 Settings Welcome to Youka Watch Quick …" at bounding box center [754, 232] width 1508 height 465
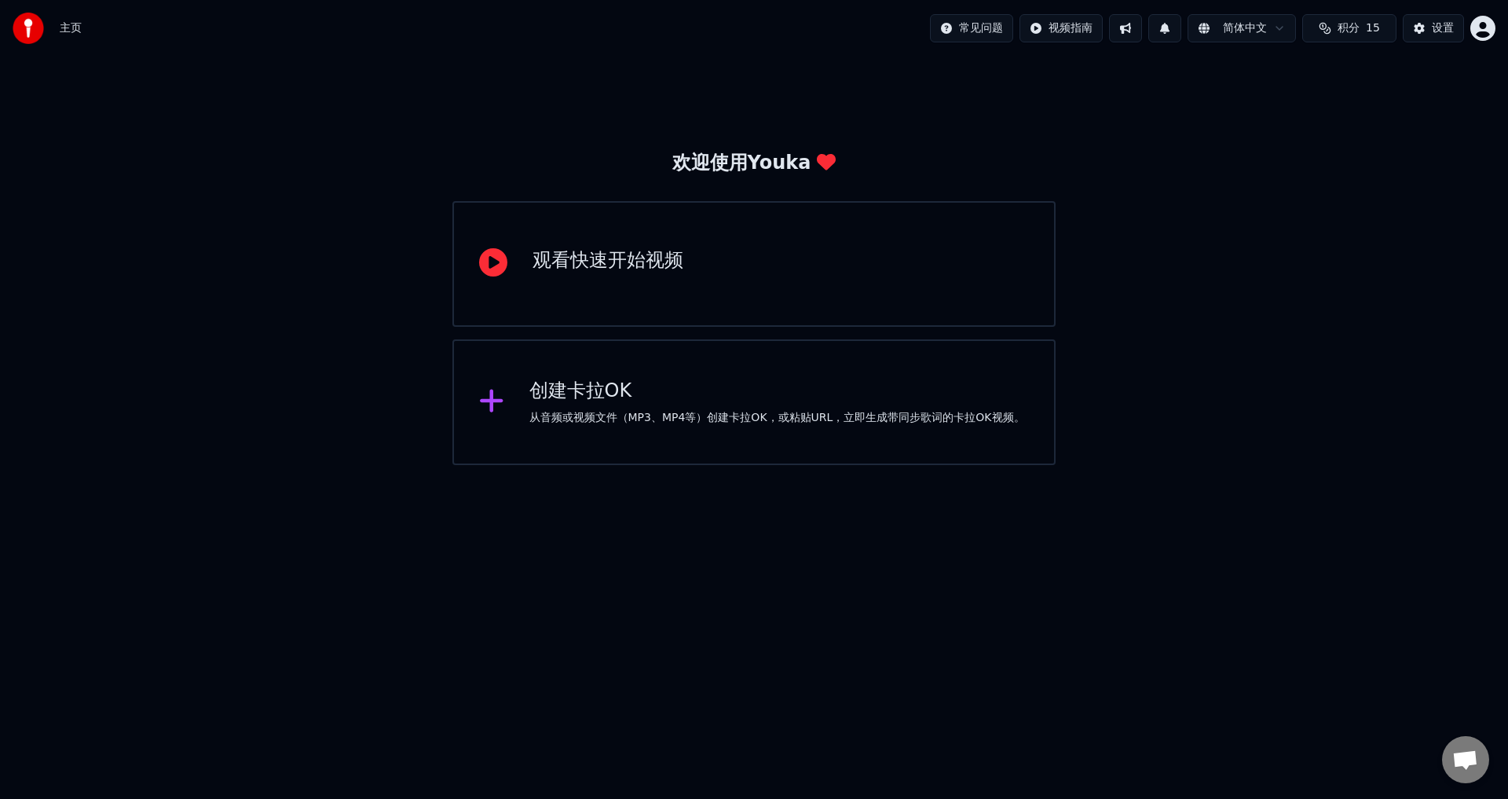
click at [1214, 223] on div "欢迎使用Youka 观看快速开始视频 创建[PERSON_NAME]OK 从音频或视频文件（MP3、MP4等）创建[PERSON_NAME]OK，或粘贴URL…" at bounding box center [754, 261] width 1508 height 408
click at [1272, 32] on html "主页 常见问题 视频指南 简体中文 积分 15 设置 欢迎使用Youka 观看快速开始视频 创建[PERSON_NAME]OK 从音频或视频文件（MP3、MP…" at bounding box center [754, 232] width 1508 height 465
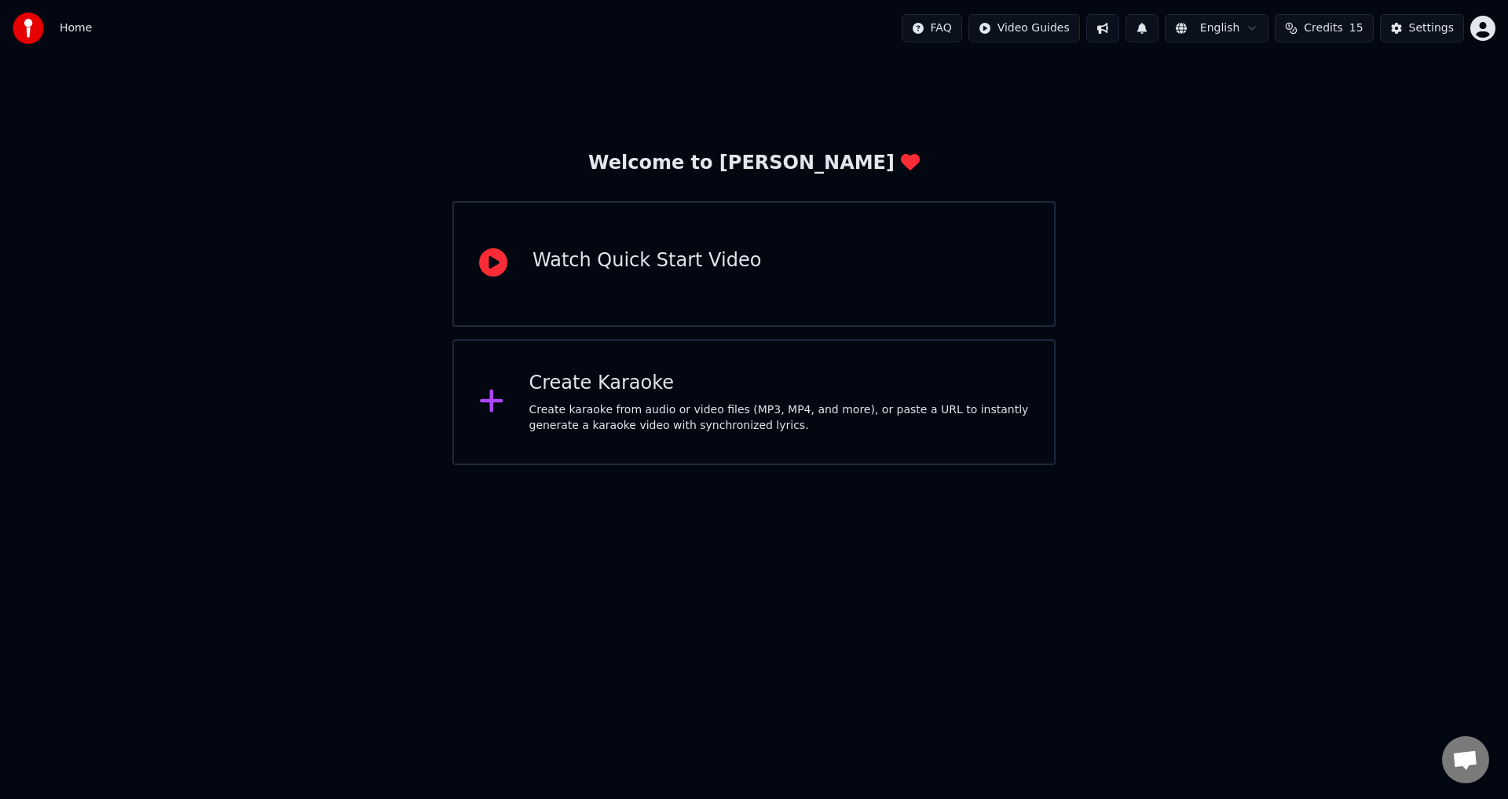
click at [1325, 30] on span "Credits" at bounding box center [1323, 28] width 38 height 16
click at [1327, 30] on span "Credits" at bounding box center [1323, 28] width 38 height 16
